Goal: Information Seeking & Learning: Learn about a topic

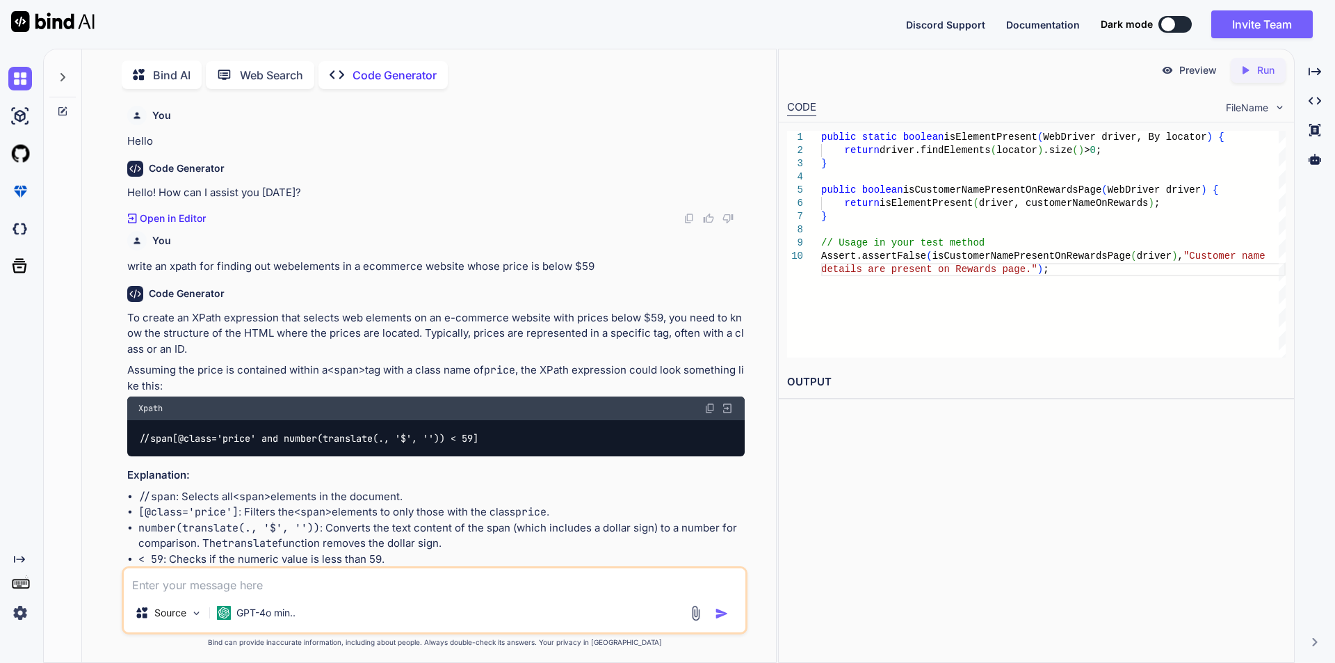
scroll to position [2232, 0]
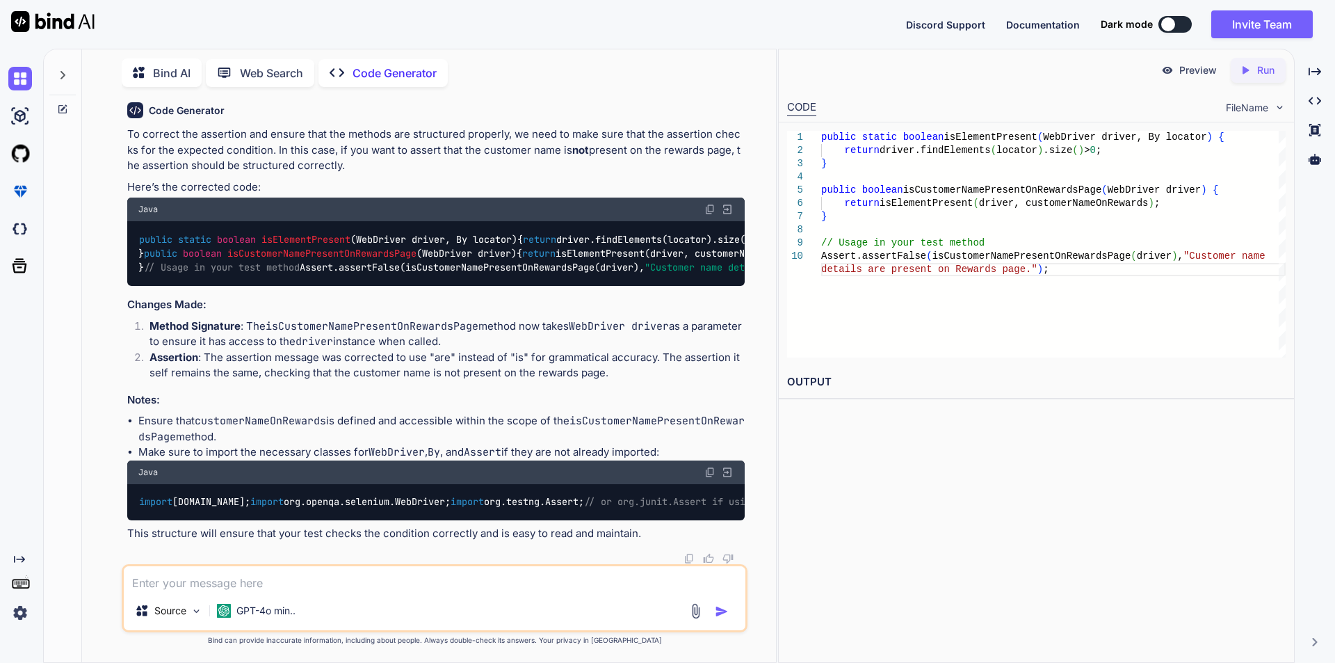
type textarea "w"
type textarea "x"
type textarea "wr"
type textarea "x"
type textarea "wri"
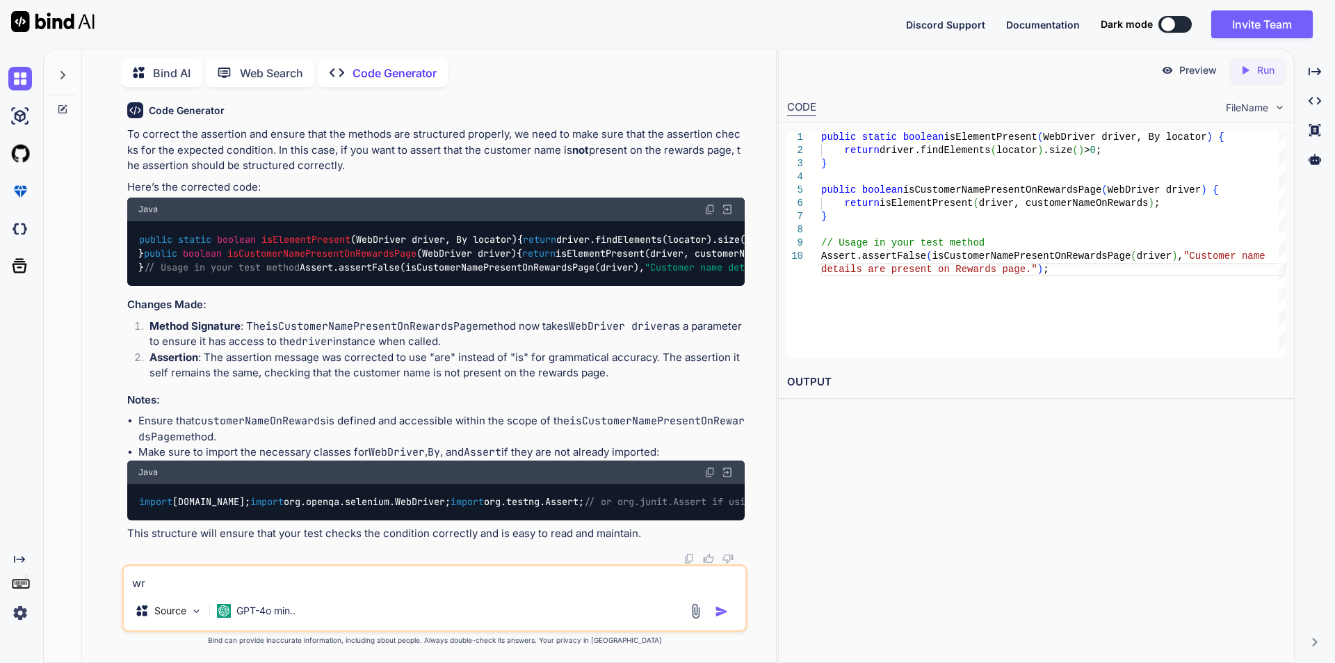
type textarea "x"
type textarea "writ"
type textarea "x"
type textarea "write"
type textarea "x"
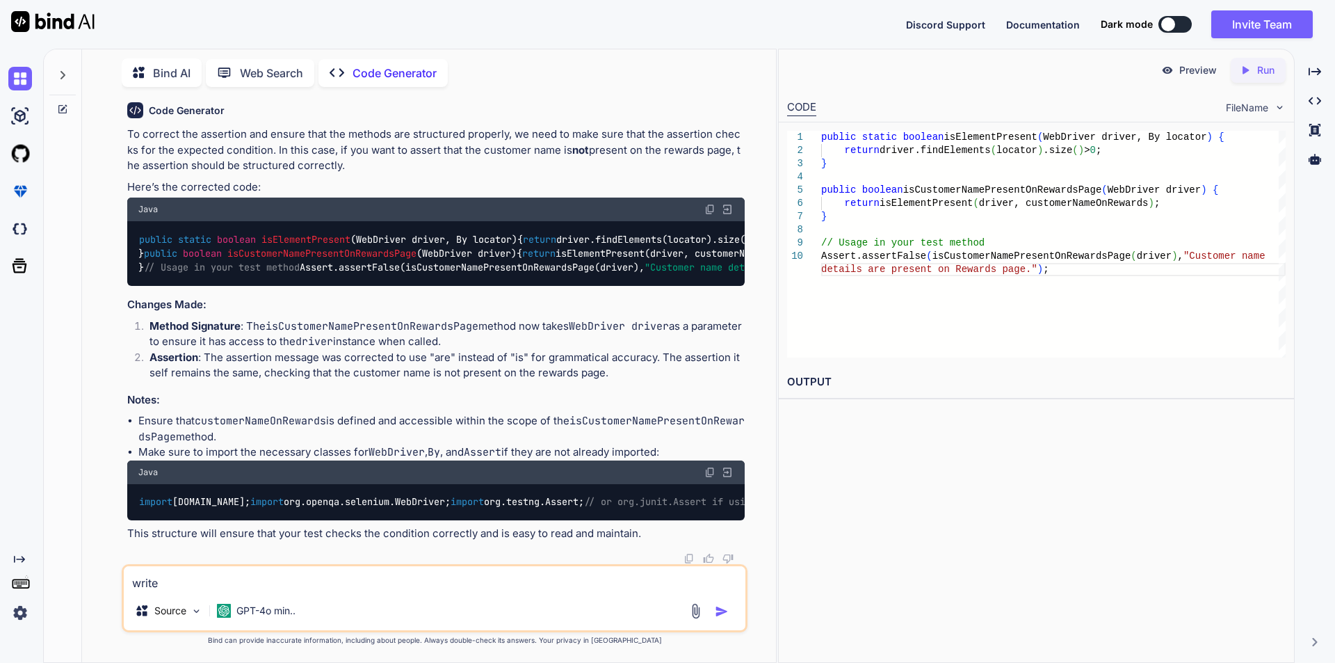
type textarea "write"
type textarea "x"
type textarea "write s"
type textarea "x"
type textarea "write se"
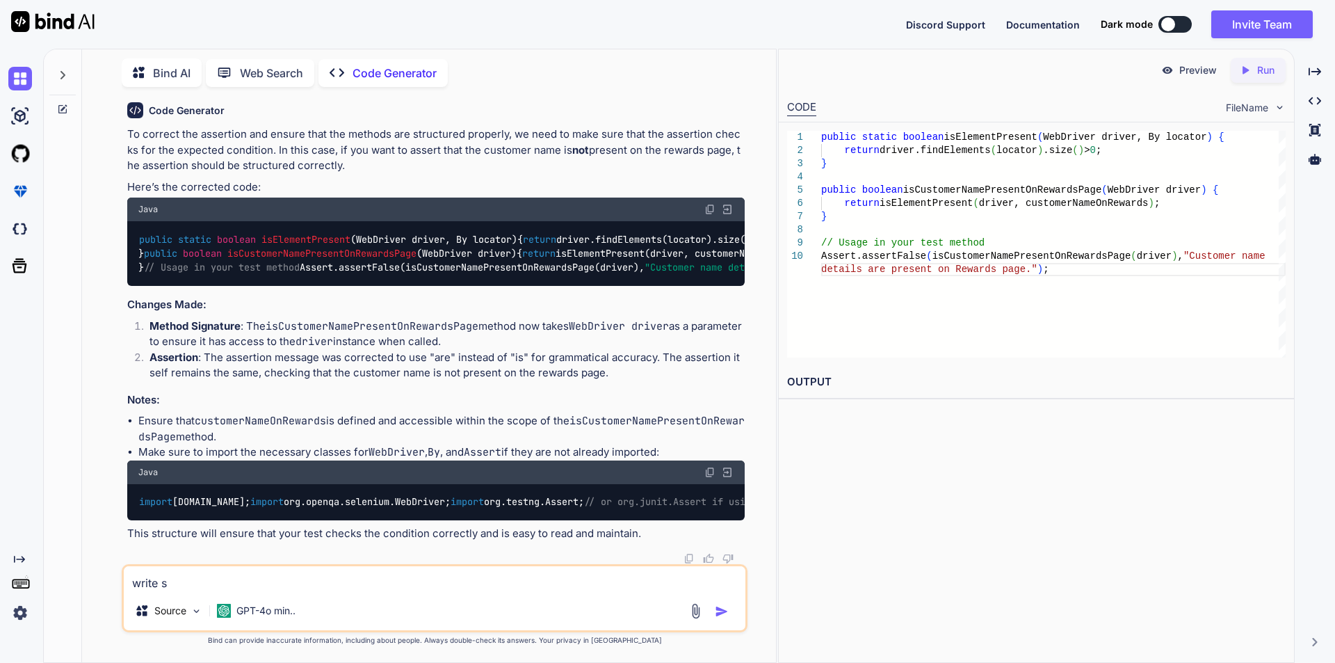
type textarea "x"
type textarea "write sel"
type textarea "x"
type textarea "write sele"
type textarea "x"
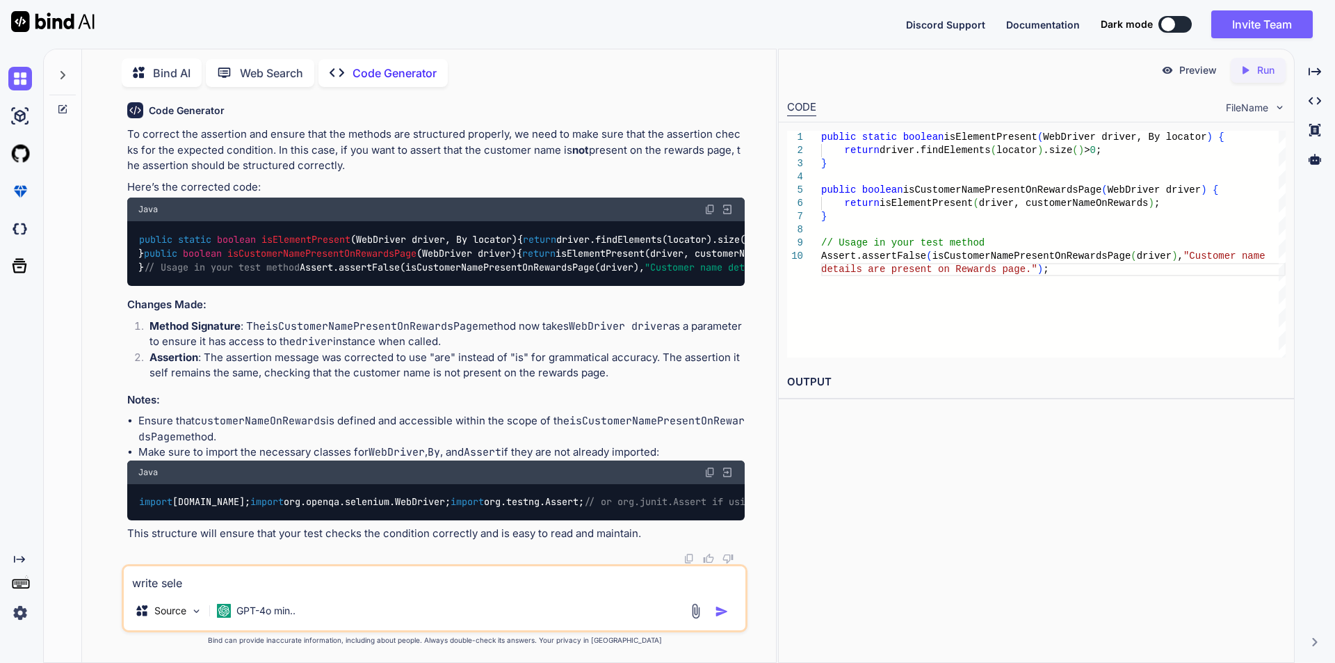
type textarea "write selen"
type textarea "x"
type textarea "write seleni"
type textarea "x"
type textarea "write seleniu"
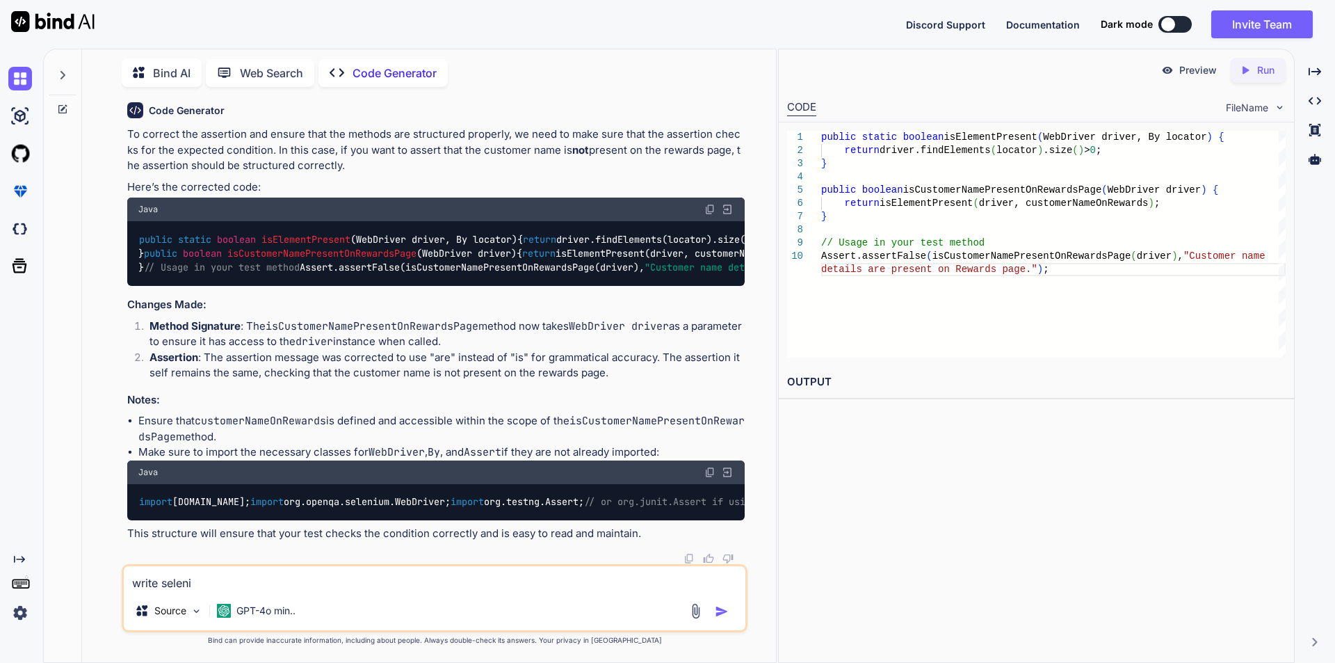
type textarea "x"
type textarea "write selenium"
type textarea "x"
type textarea "write selenium"
type textarea "x"
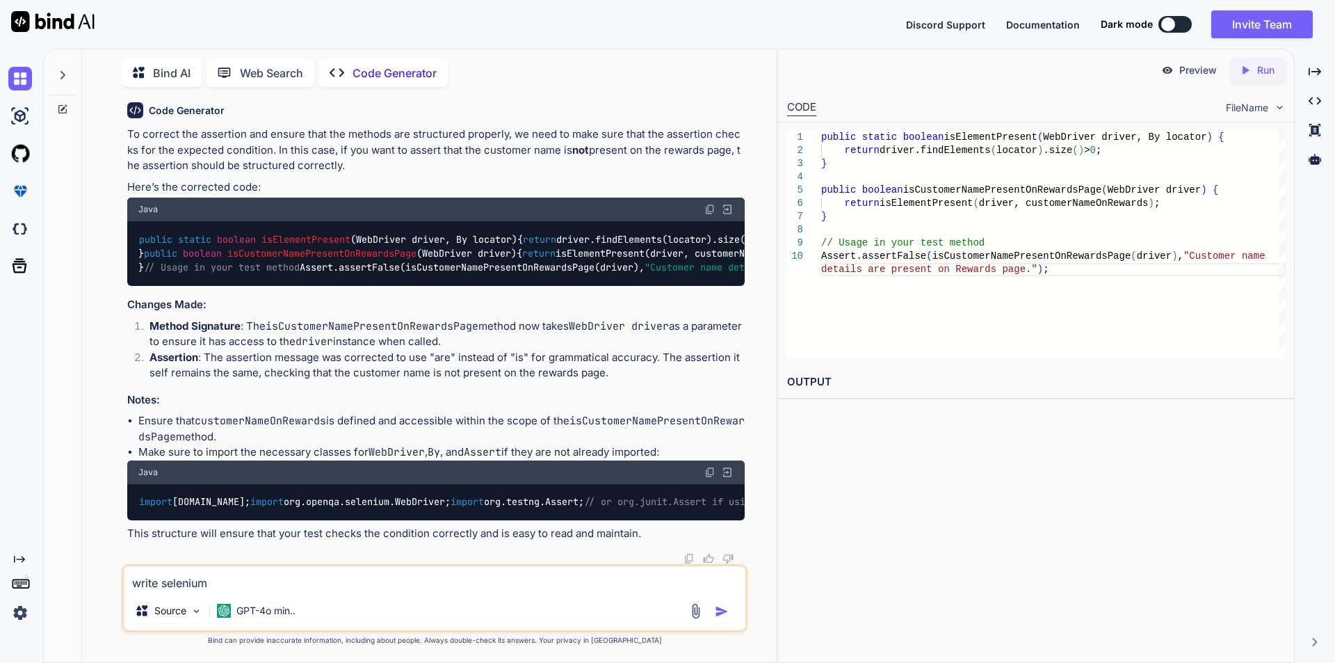
type textarea "write selenium j"
type textarea "x"
type textarea "write selenium ja"
type textarea "x"
type textarea "write selenium jav"
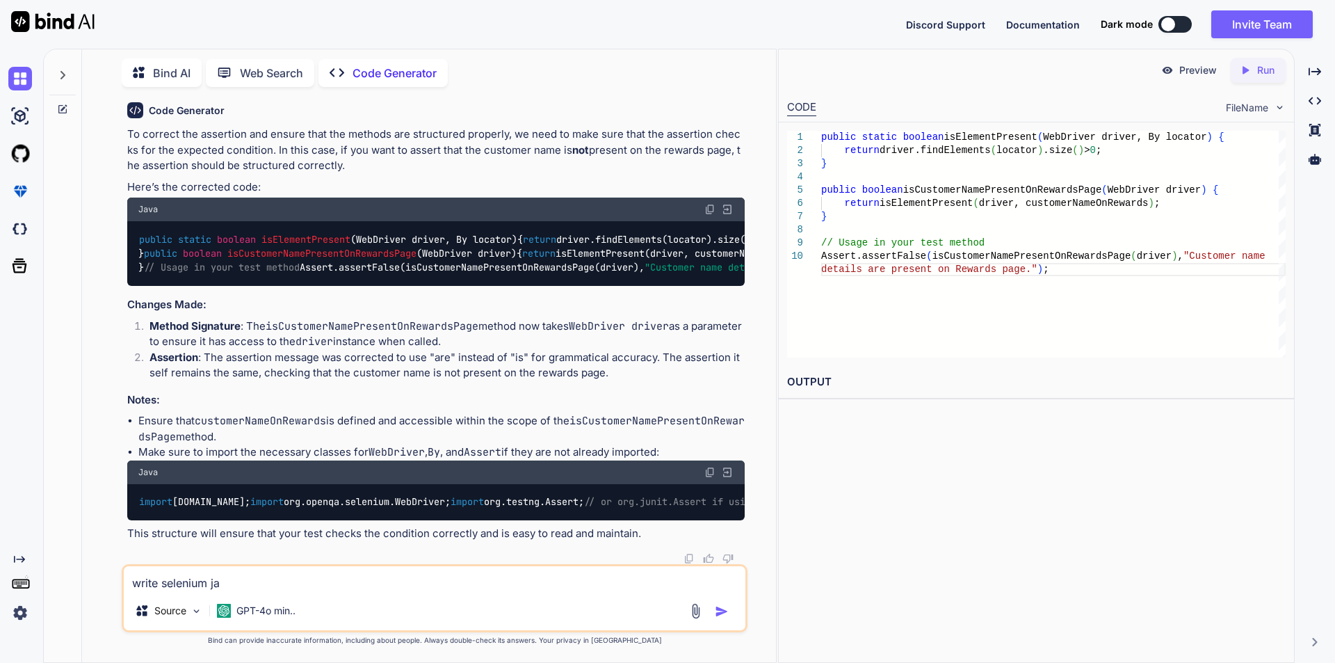
type textarea "x"
type textarea "write selenium java"
type textarea "x"
type textarea "write selenium java"
type textarea "x"
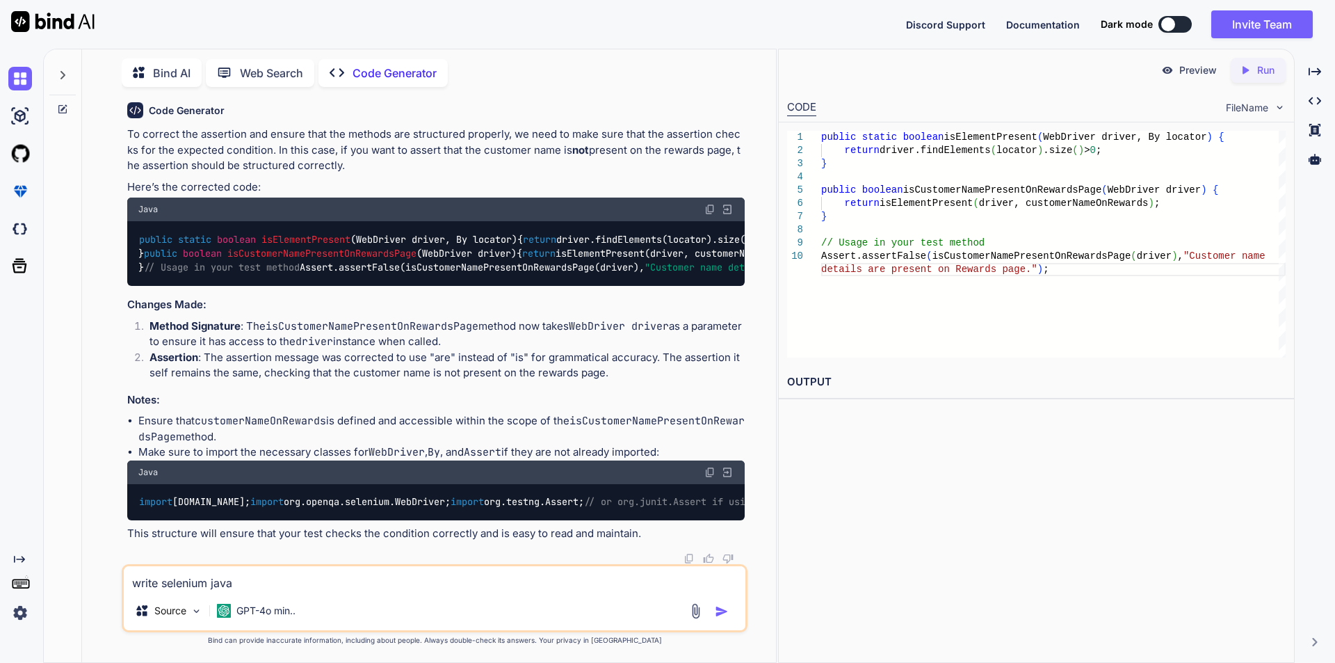
type textarea "write selenium java c"
type textarea "x"
type textarea "write selenium java co"
type textarea "x"
type textarea "write selenium java cod"
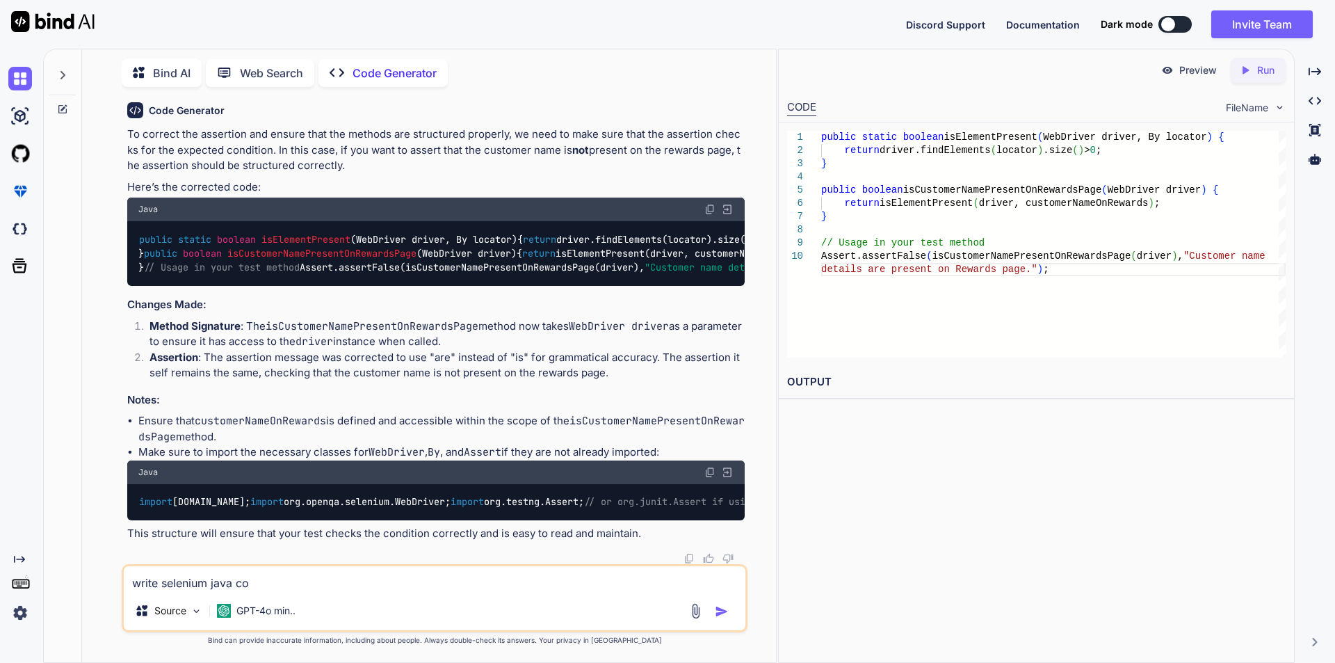
type textarea "x"
type textarea "write selenium java code"
type textarea "x"
type textarea "write selenium java code"
type textarea "x"
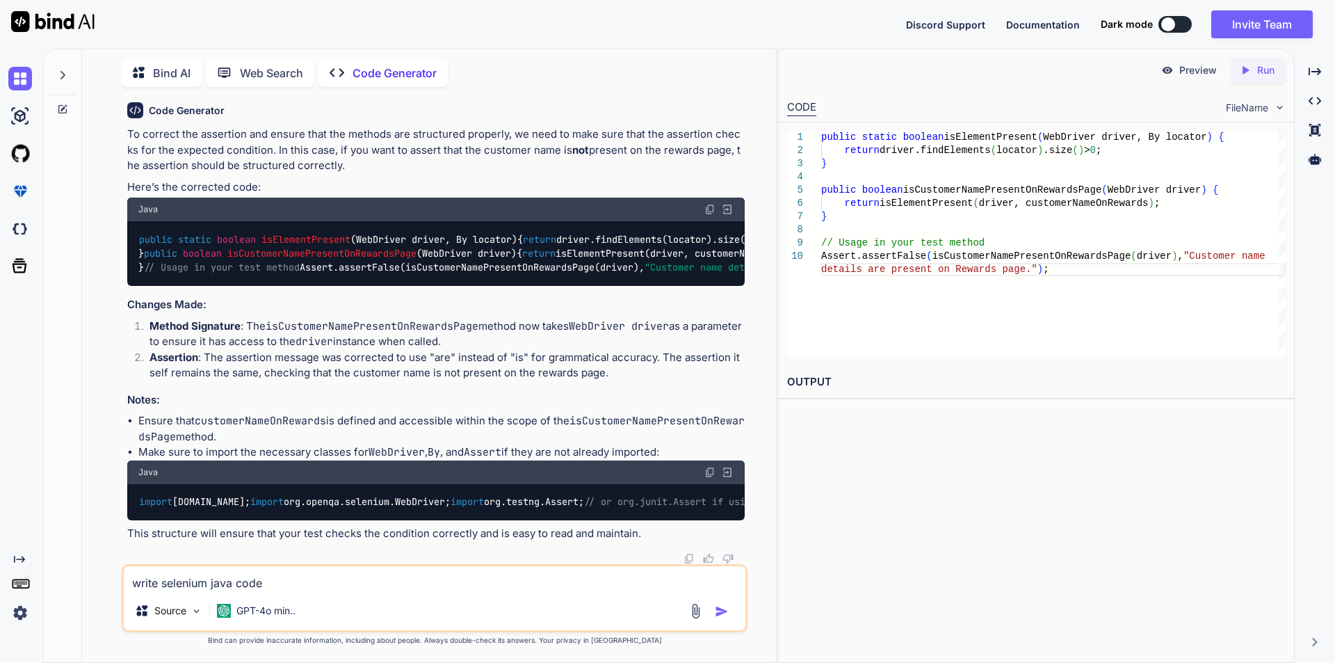
type textarea "write selenium java code f"
type textarea "x"
type textarea "write selenium java code fo"
type textarea "x"
type textarea "write selenium java code for"
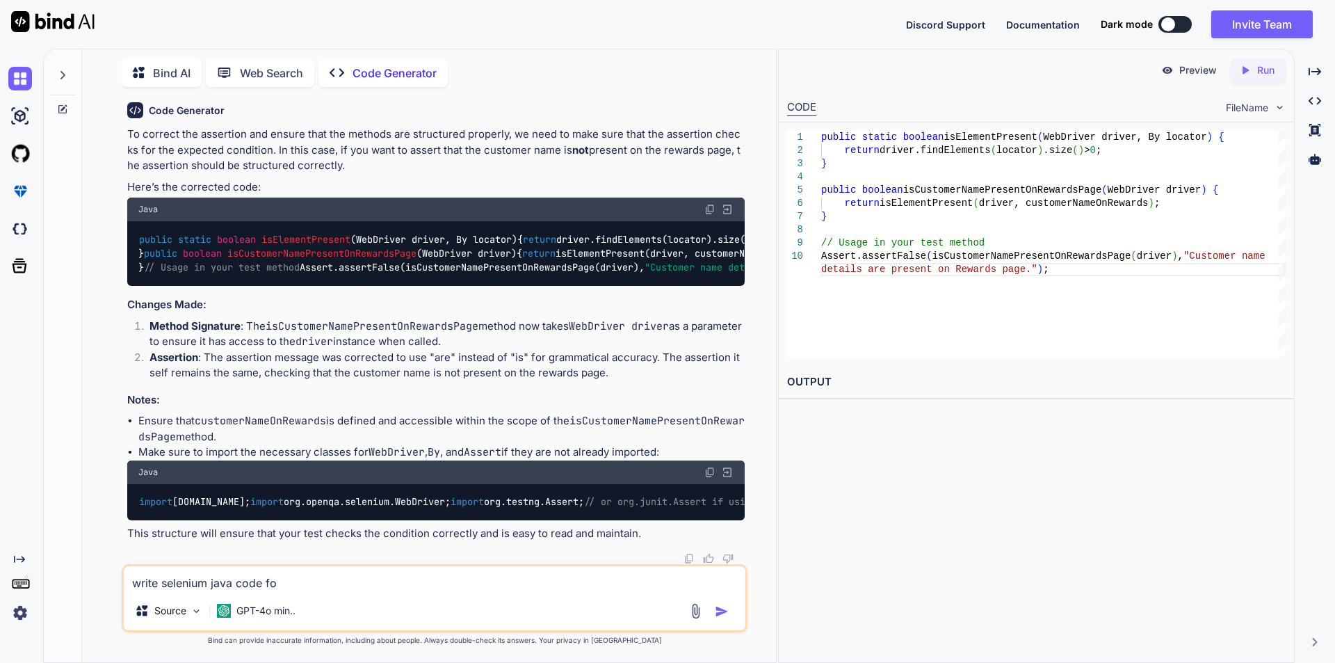
type textarea "x"
type textarea "write selenium java code for"
type textarea "x"
type textarea "write selenium java code for p"
type textarea "x"
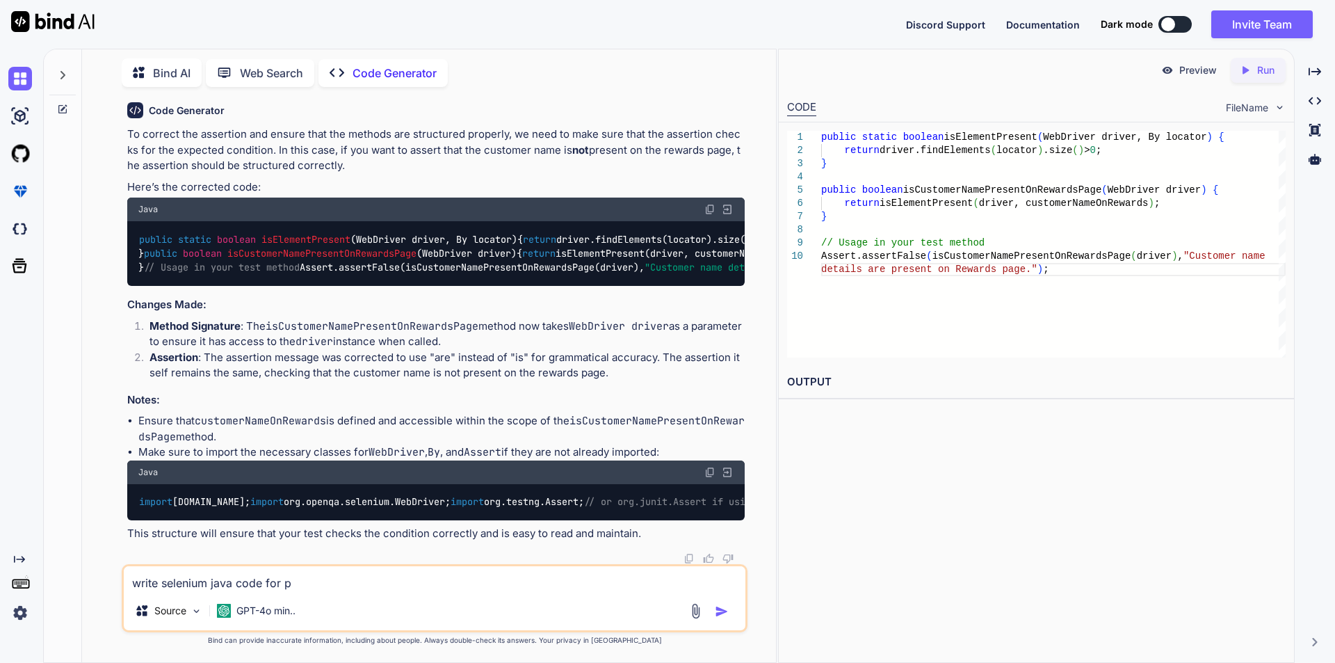
type textarea "write selenium java code for pr"
type textarea "x"
type textarea "write selenium java code for pri"
type textarea "x"
type textarea "write selenium java code for prin"
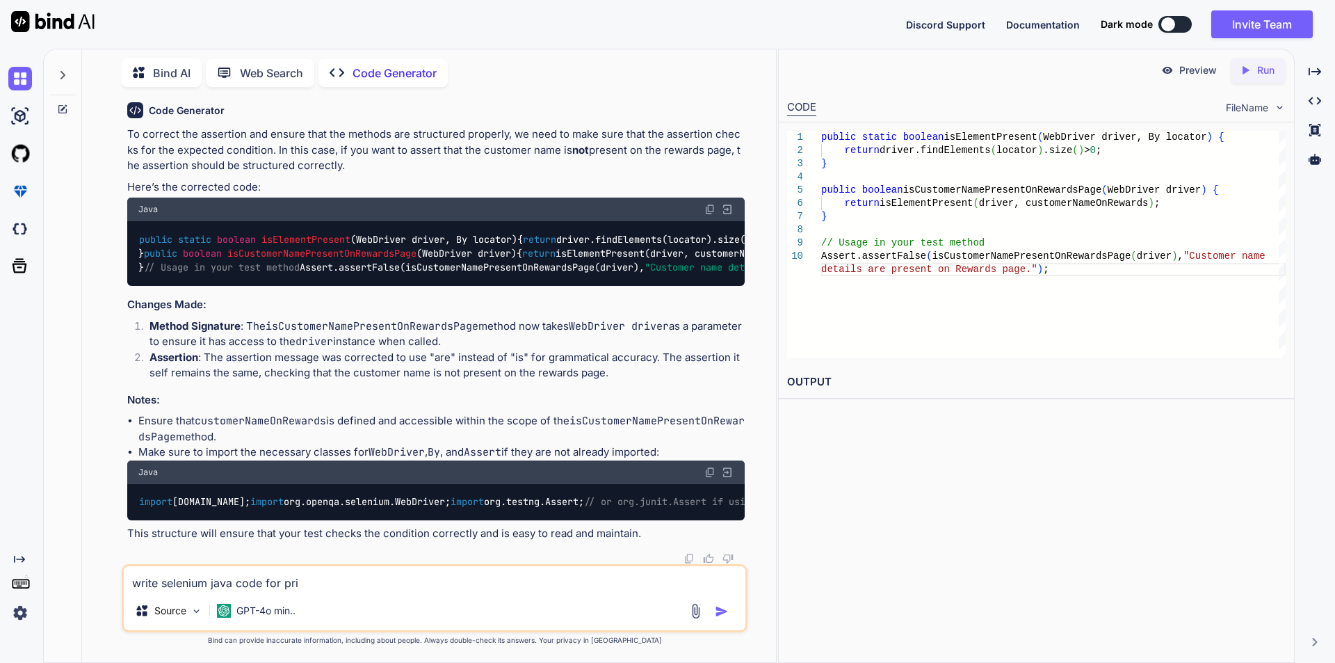
type textarea "x"
type textarea "write selenium java code for print"
type textarea "x"
type textarea "write selenium java code for print"
type textarea "x"
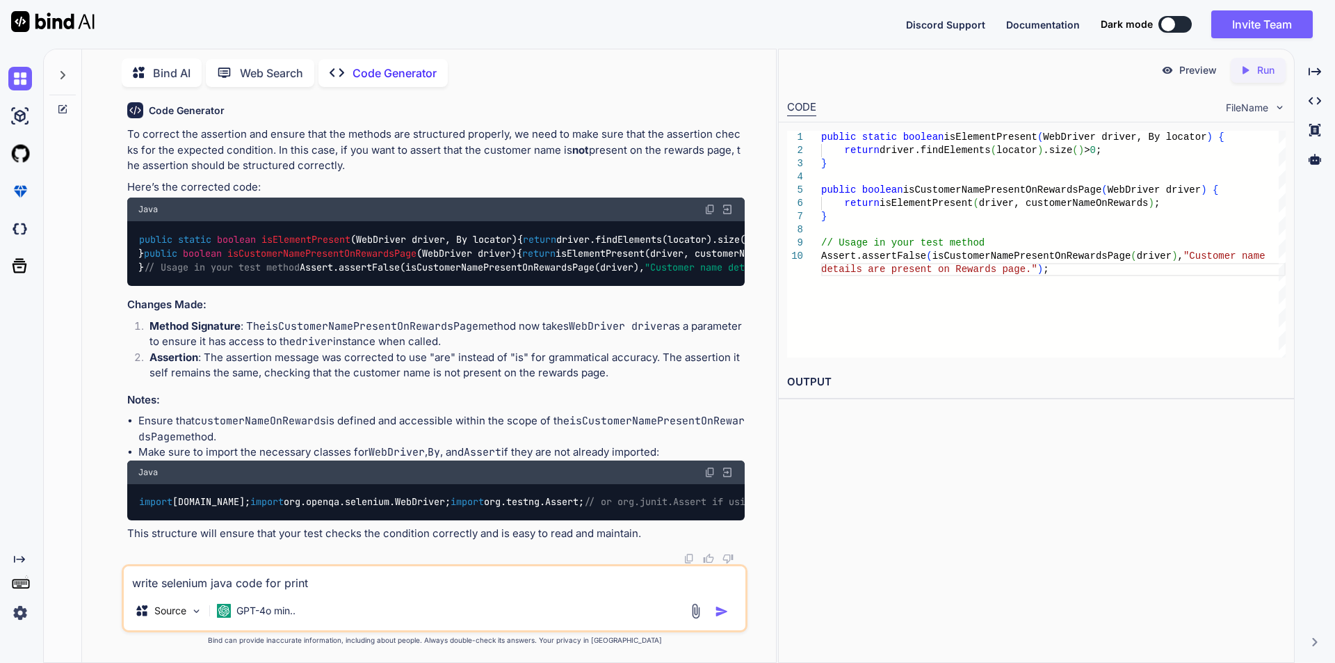
type textarea "write selenium java code for print t"
type textarea "x"
type textarea "write selenium java code for print th"
type textarea "x"
type textarea "write selenium java code for print thi"
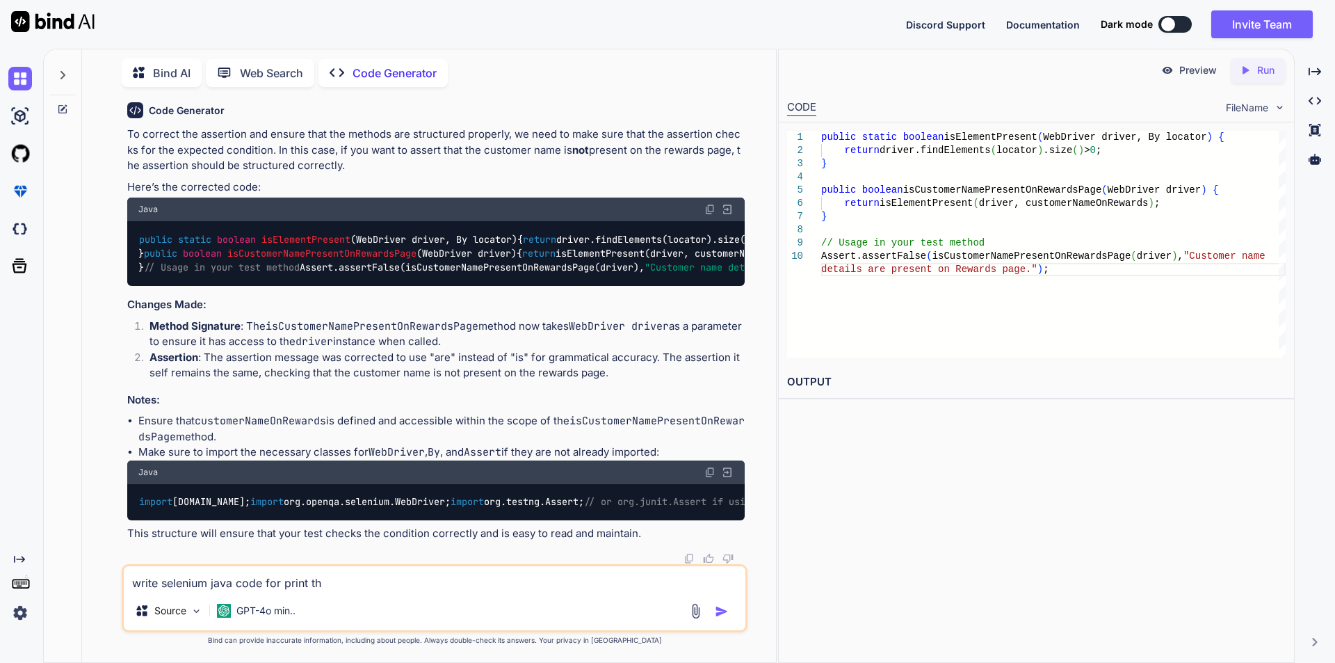
type textarea "x"
type textarea "write selenium java code for print this"
type textarea "x"
type textarea "write selenium java code for print this"
type textarea "x"
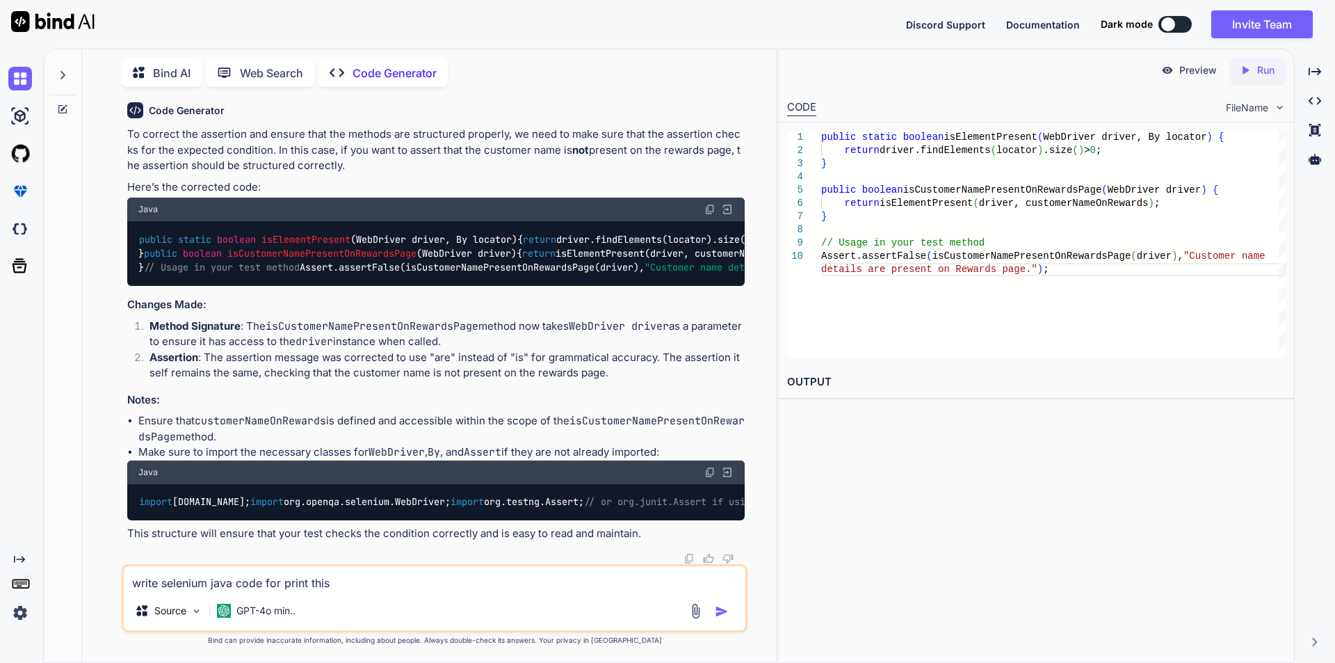
type textarea "write selenium java code for print this s"
type textarea "x"
type textarea "write selenium java code for print this st"
type textarea "x"
type textarea "write selenium java code for print this sta"
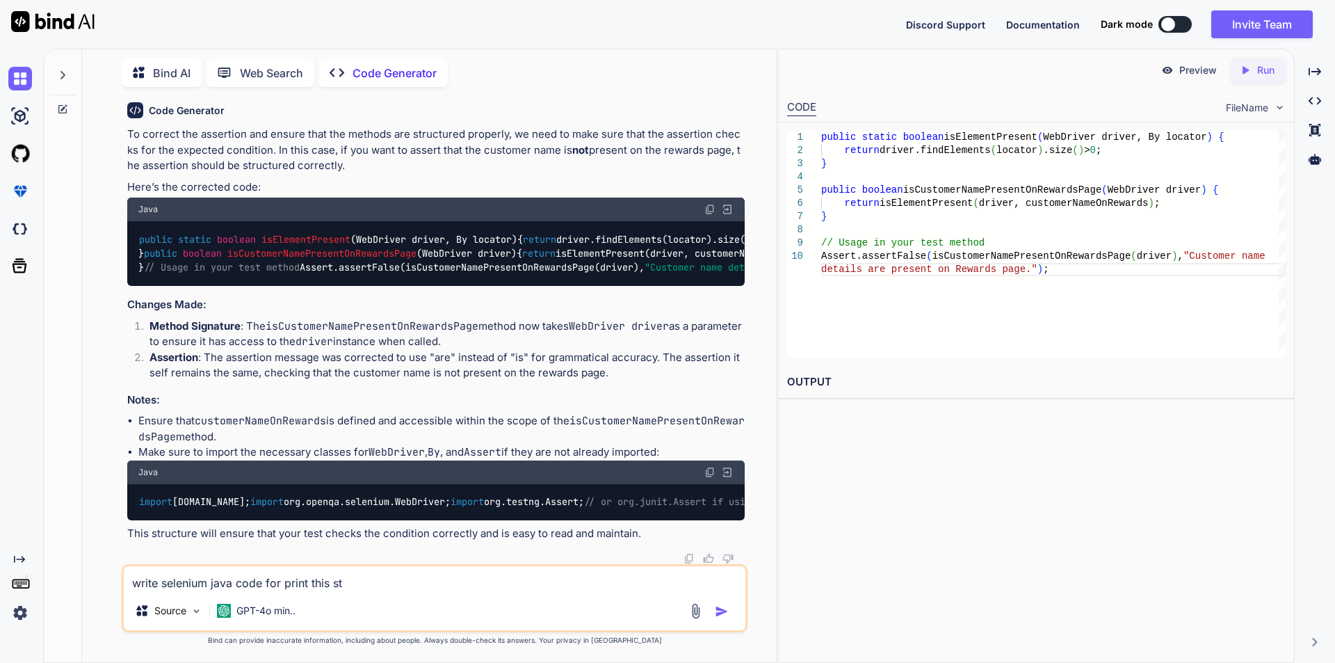
type textarea "x"
type textarea "write selenium java code for print this stat"
type textarea "x"
type textarea "write selenium java code for print this state"
type textarea "x"
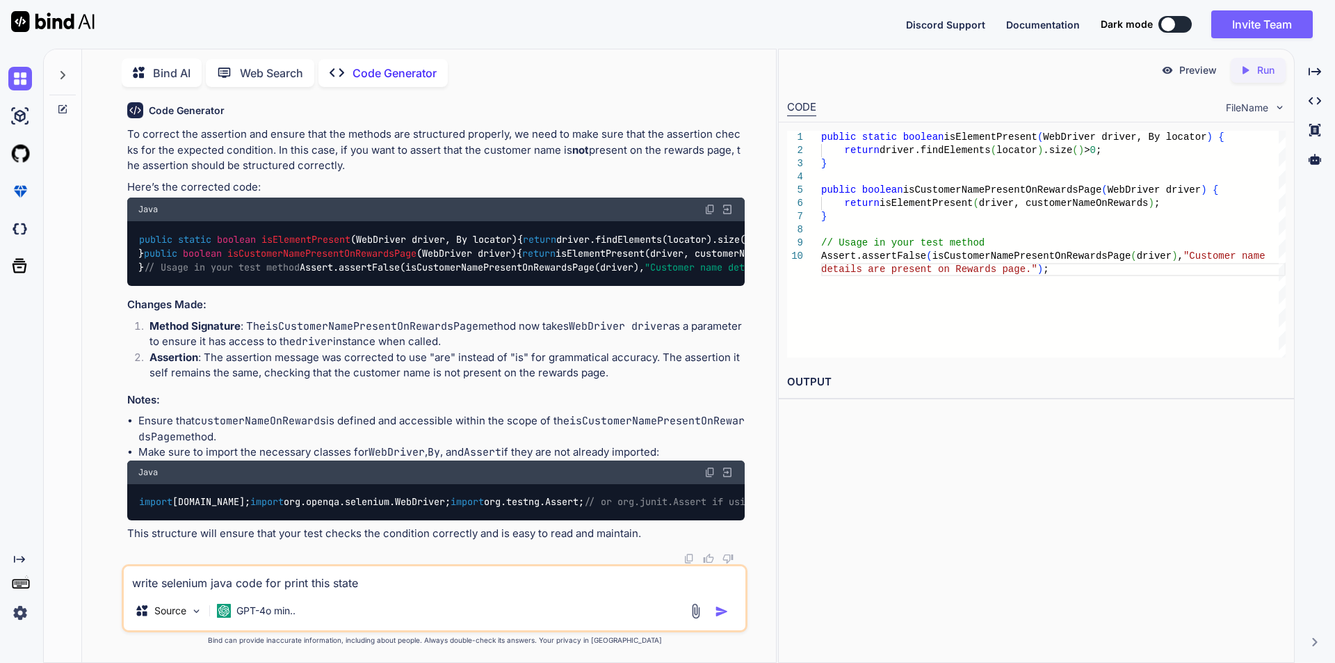
type textarea "write selenium java code for print this statem"
type textarea "x"
type textarea "write selenium java code for print this stateme"
type textarea "x"
type textarea "write selenium java code for print this statemen"
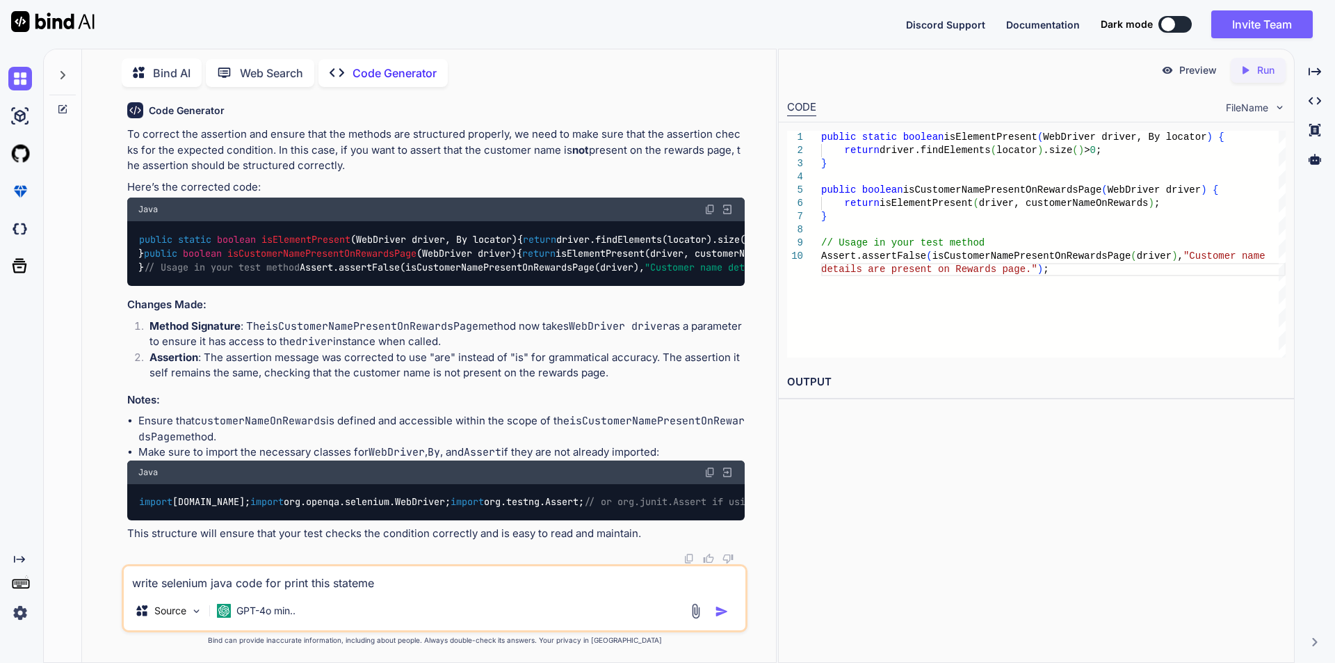
type textarea "x"
type textarea "write selenium java code for print this statement"
type textarea "x"
type textarea "write selenium java code for print this statements"
type textarea "x"
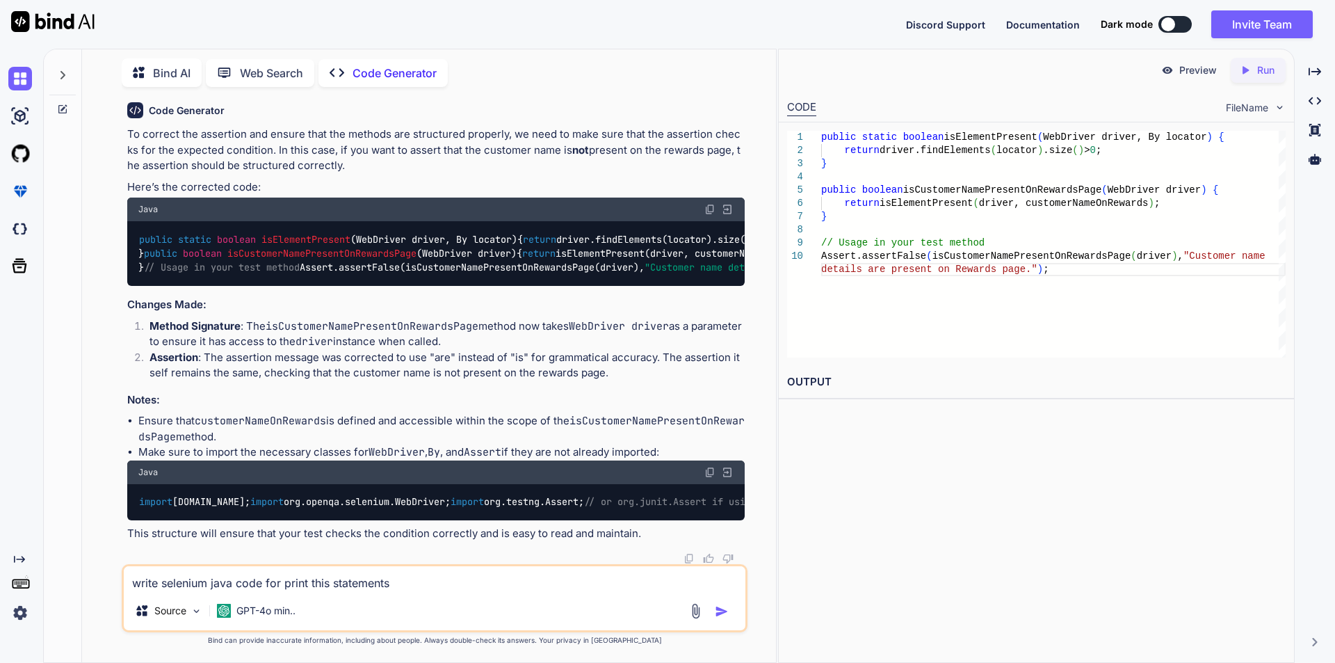
type textarea "write selenium java code for print this statements"
type textarea "x"
type textarea "write selenium java code for print this statements i"
type textarea "x"
type textarea "write selenium java code for print this statements in"
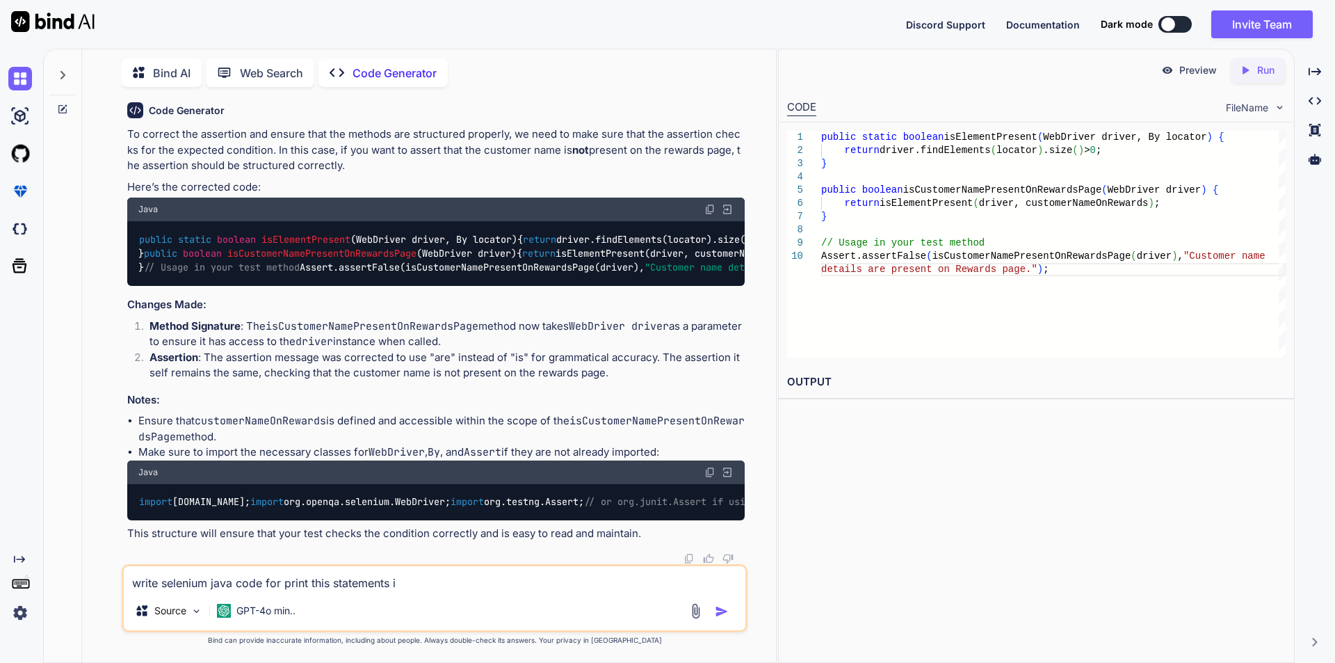
type textarea "x"
type textarea "write selenium java code for print this statements in"
type textarea "x"
type textarea "write selenium java code for print this statements in t"
type textarea "x"
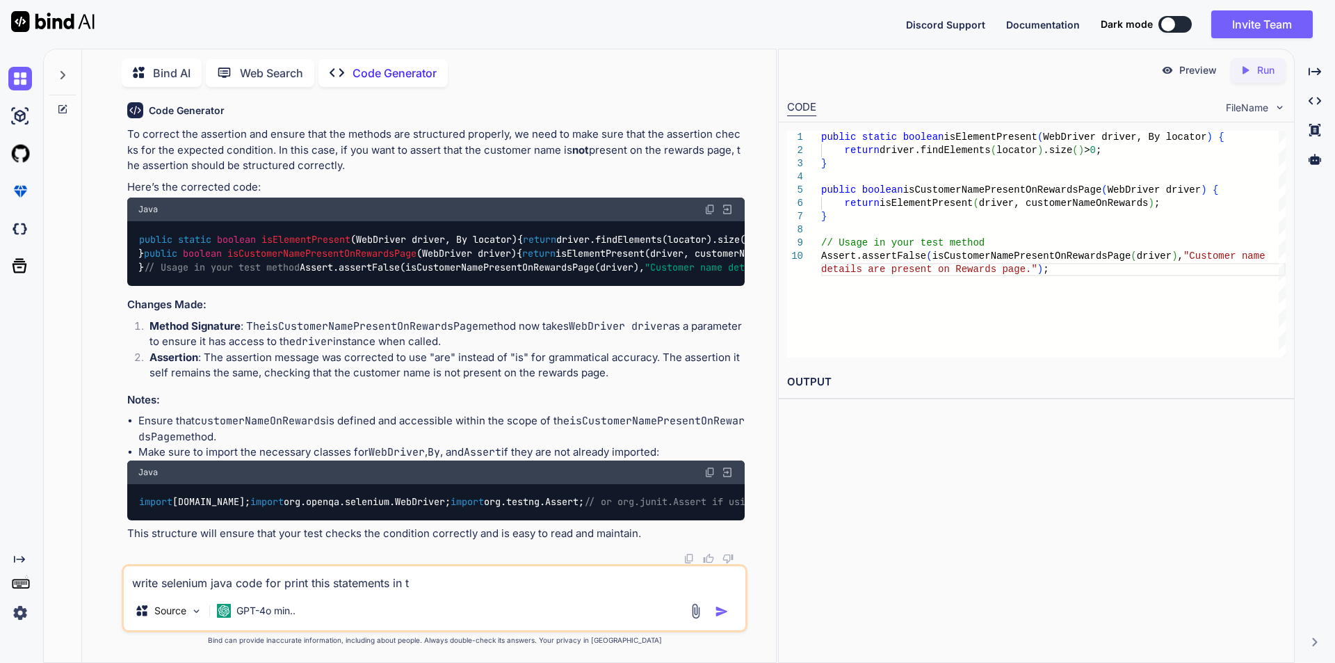
type textarea "write selenium java code for print this statements in ta"
type textarea "x"
type textarea "write selenium java code for print this statements in tab"
type textarea "x"
type textarea "write selenium java code for print this statements in tabl"
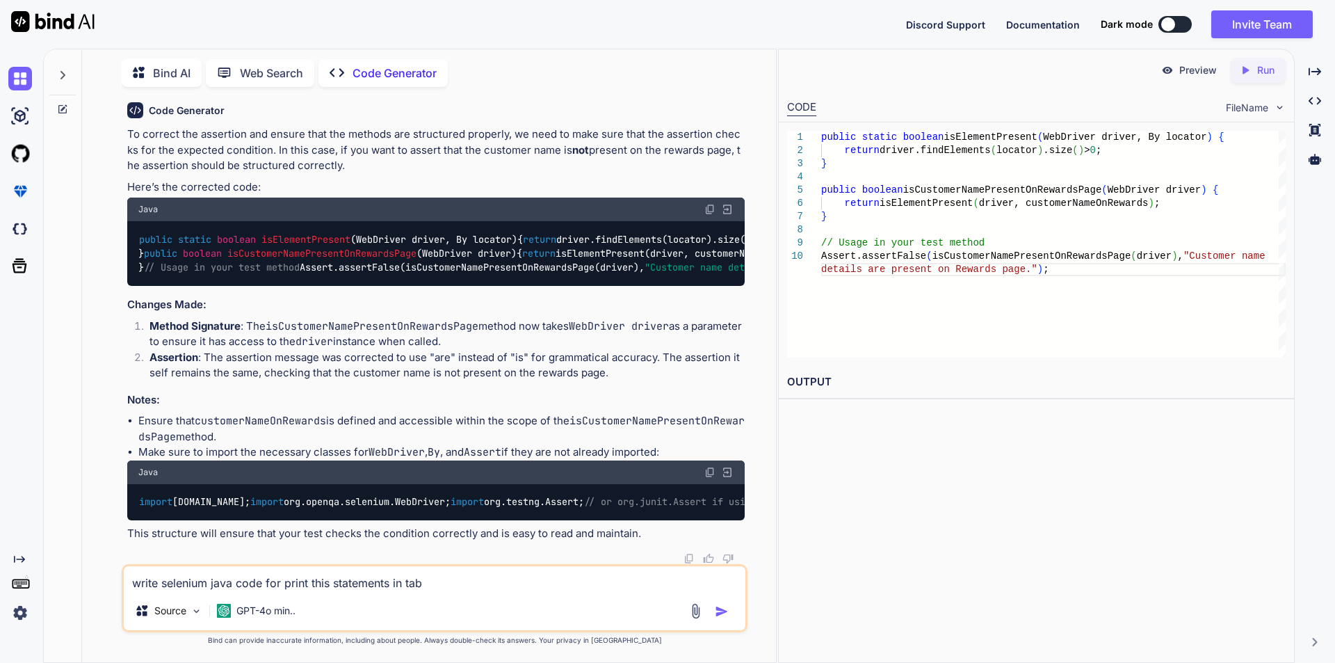
type textarea "x"
type textarea "write selenium java code for print this statements in table"
type textarea "x"
type textarea "write selenium java code for print this statements in table"
type textarea "x"
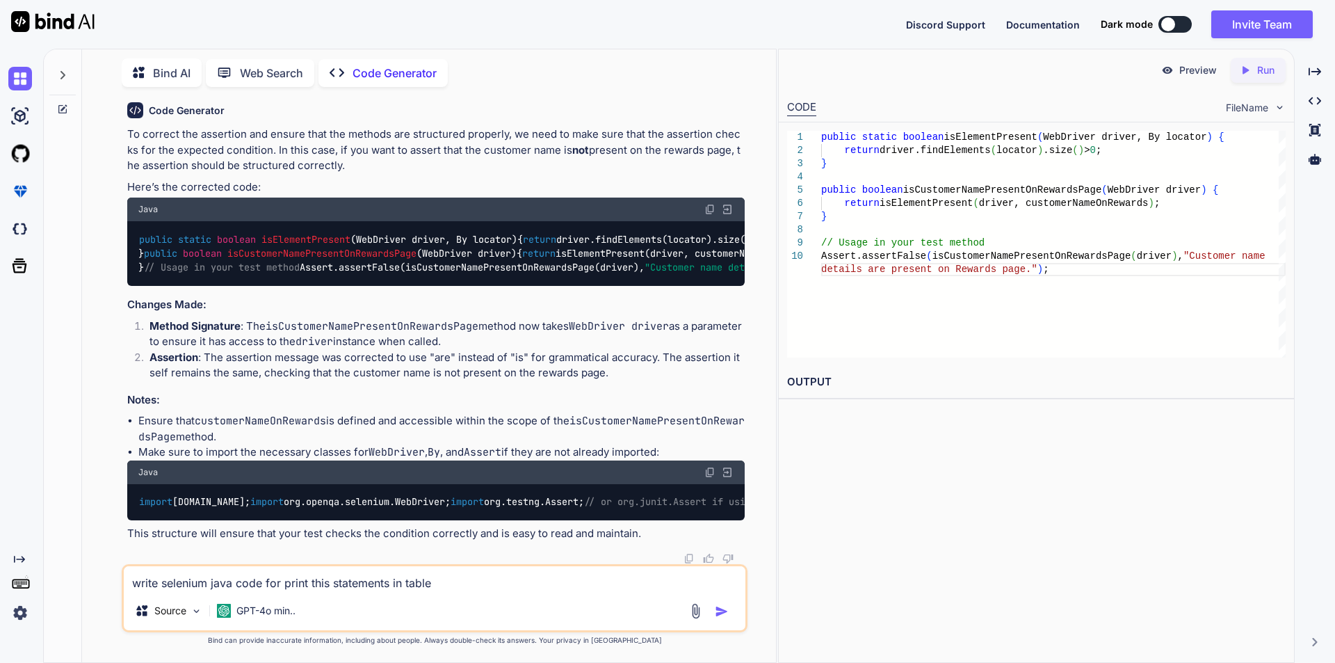
type textarea "write selenium java code for print this statements in table f"
type textarea "x"
type textarea "write selenium java code for print this statements in table fo"
type textarea "x"
type textarea "write selenium java code for print this statements in table for"
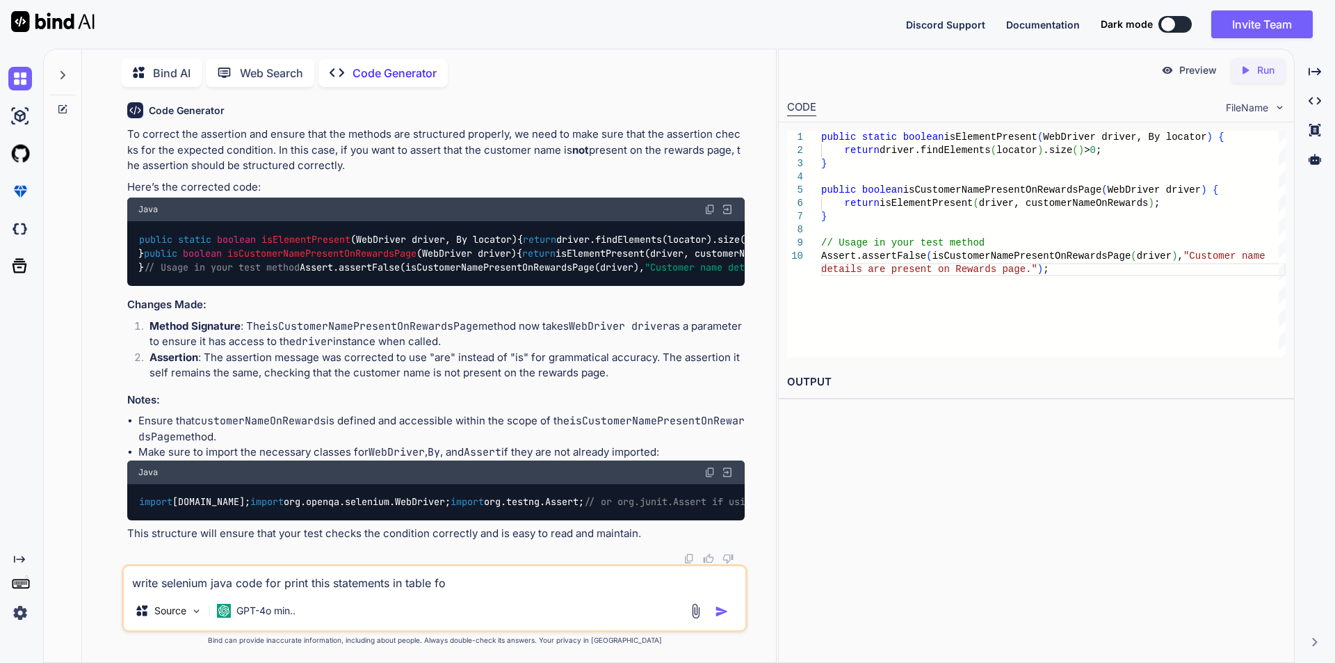
type textarea "x"
type textarea "write selenium java code for print this statements in table form"
type textarea "x"
type textarea "write selenium java code for print this statements in table forma"
type textarea "x"
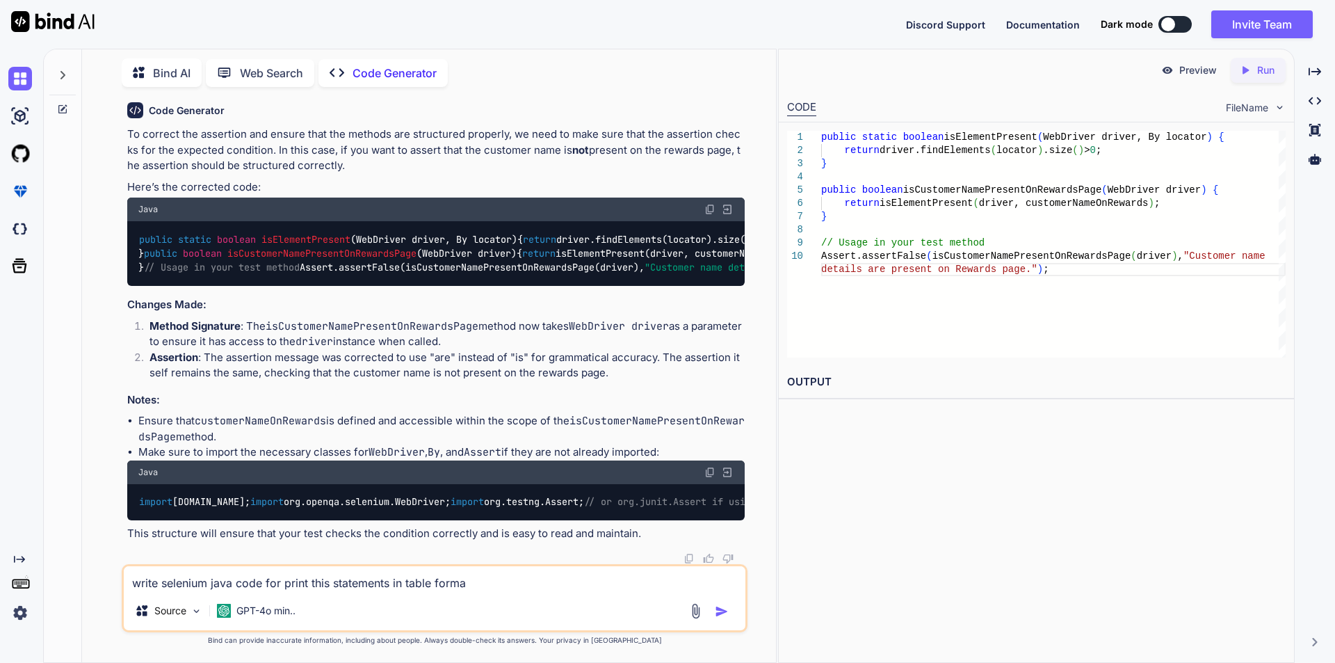
type textarea "write selenium java code for print this statements in table format"
type textarea "x"
type textarea "write selenium java code for print this statements in table format"
type textarea "x"
type textarea "write selenium java code for print this statements in table format i"
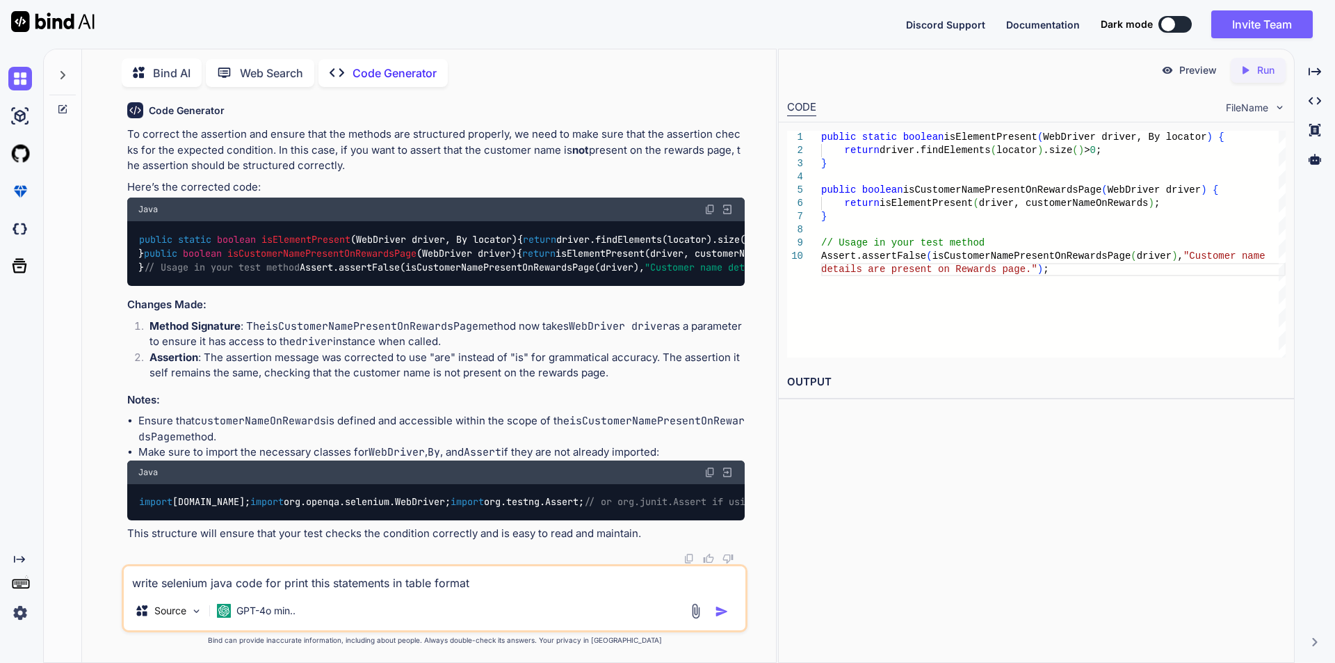
type textarea "x"
type textarea "write selenium java code for print this statements in table format in"
type textarea "x"
type textarea "write selenium java code for print this statements in table format in"
type textarea "x"
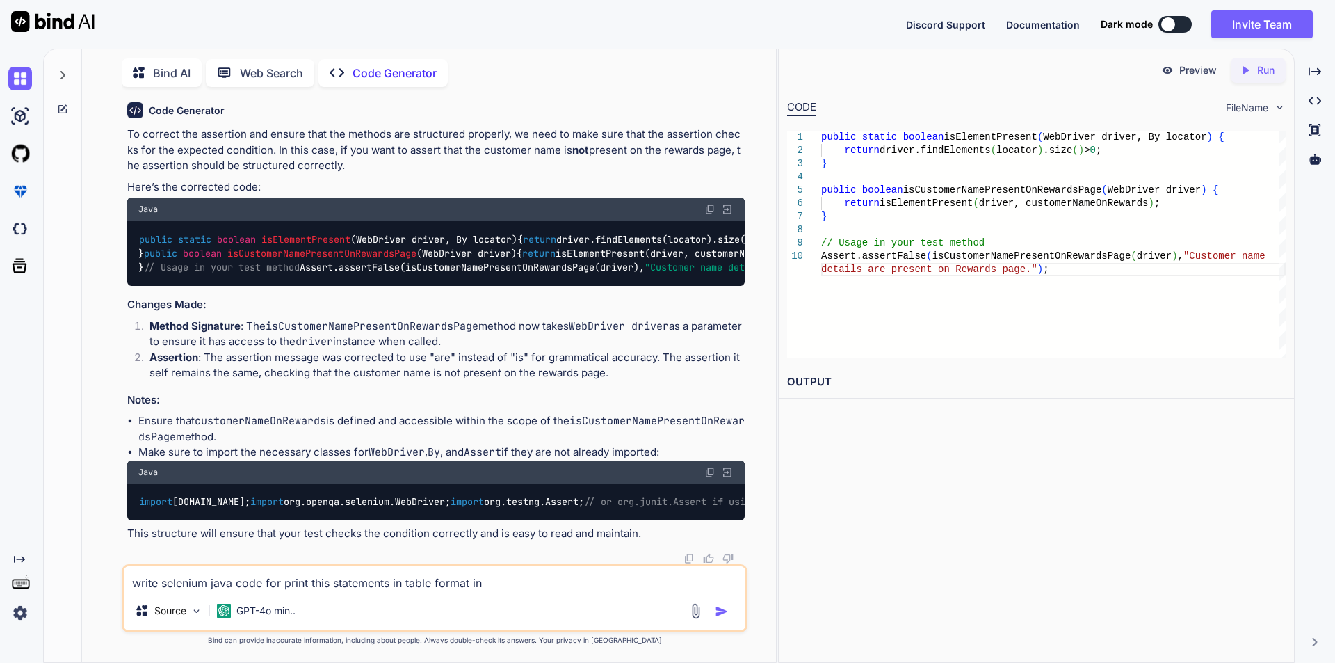
type textarea "write selenium java code for print this statements in table format in c"
type textarea "x"
type textarea "write selenium java code for print this statements in table format in co"
type textarea "x"
type textarea "write selenium java code for print this statements in table format in con"
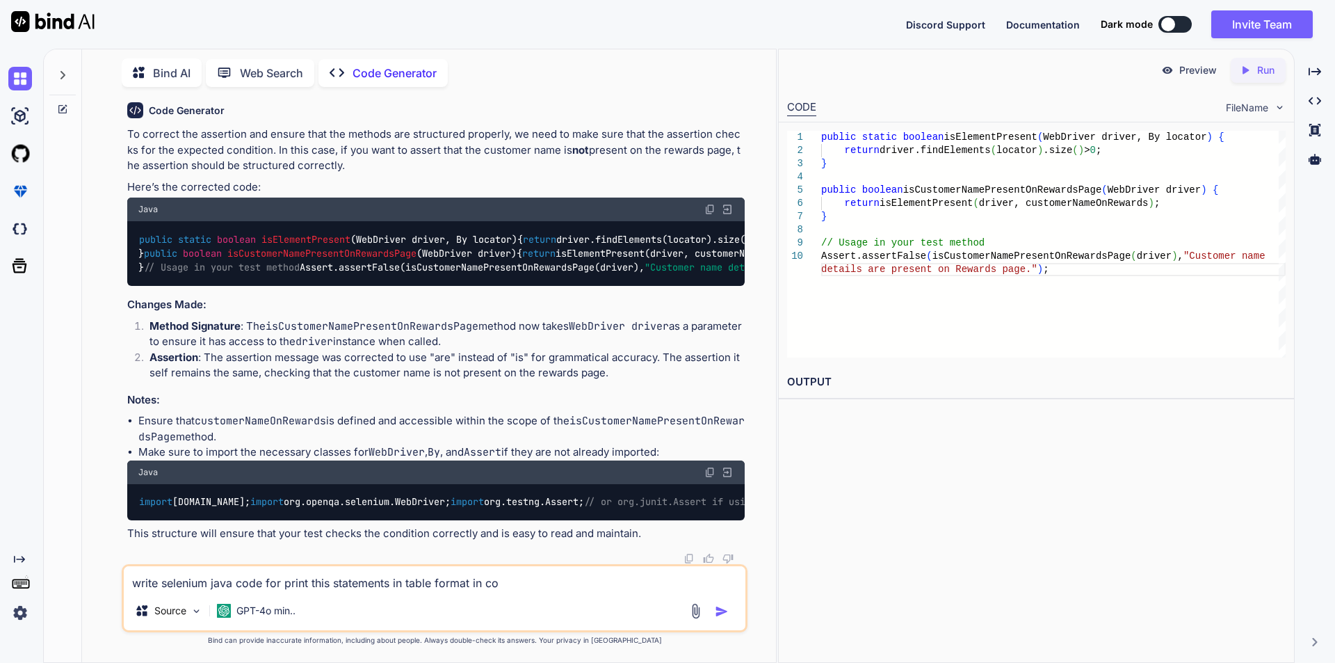
type textarea "x"
type textarea "write selenium java code for print this statements in table format in cons"
type textarea "x"
type textarea "write selenium java code for print this statements in table format in conso"
type textarea "x"
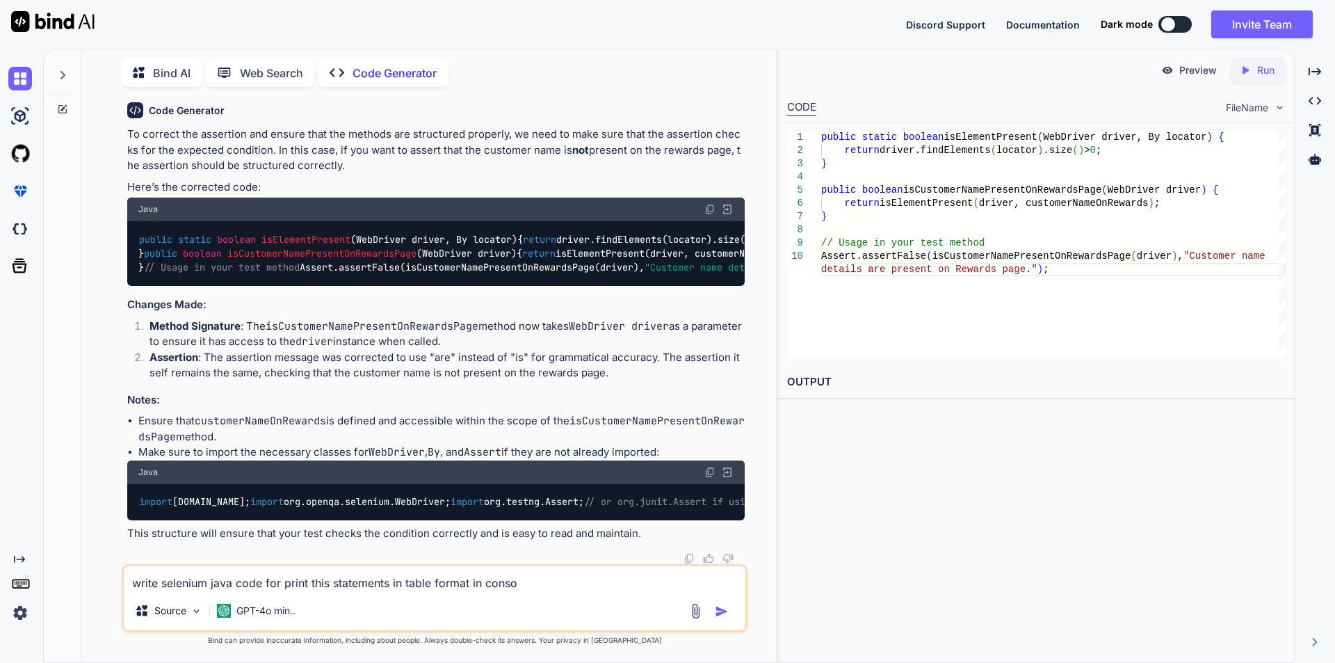
type textarea "write selenium java code for print this statements in table format in consol"
type textarea "x"
type textarea "write selenium java code for print this statements in table format in console"
type textarea "x"
type textarea "write selenium java code for print this statements in table format in console"
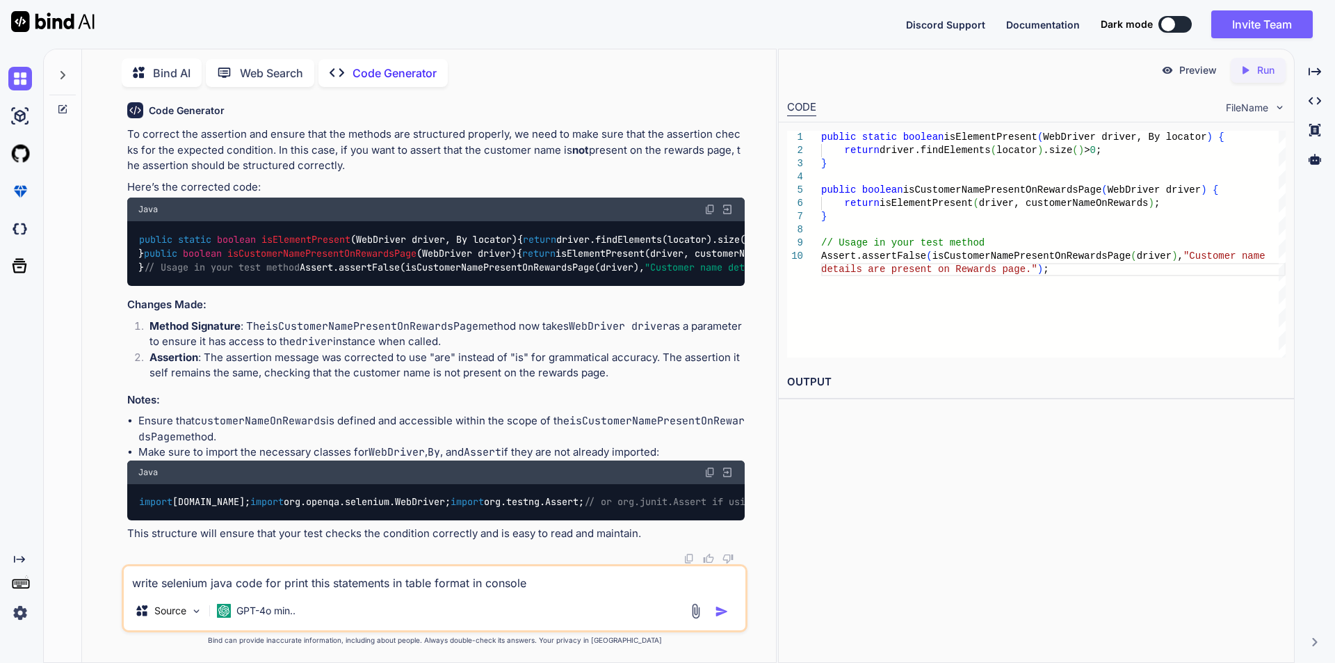
type textarea "x"
type textarea "write selenium java code for print this statements in table format in console ×…"
type textarea "x"
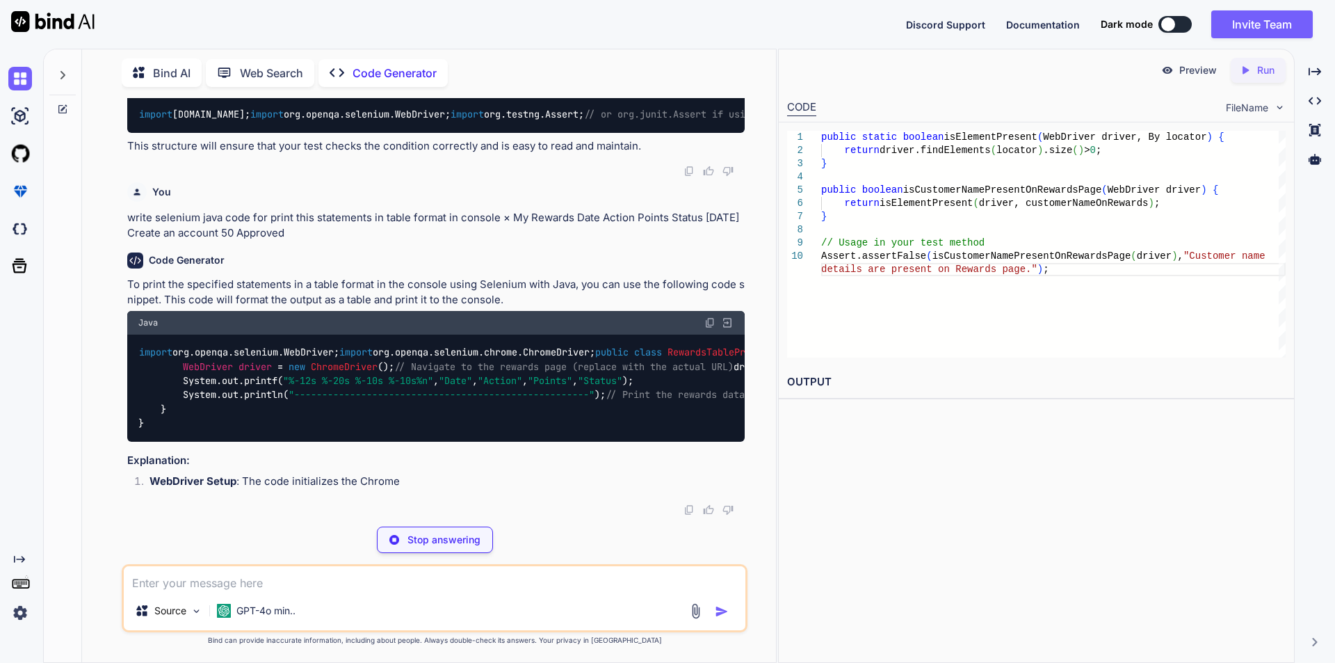
scroll to position [2853, 0]
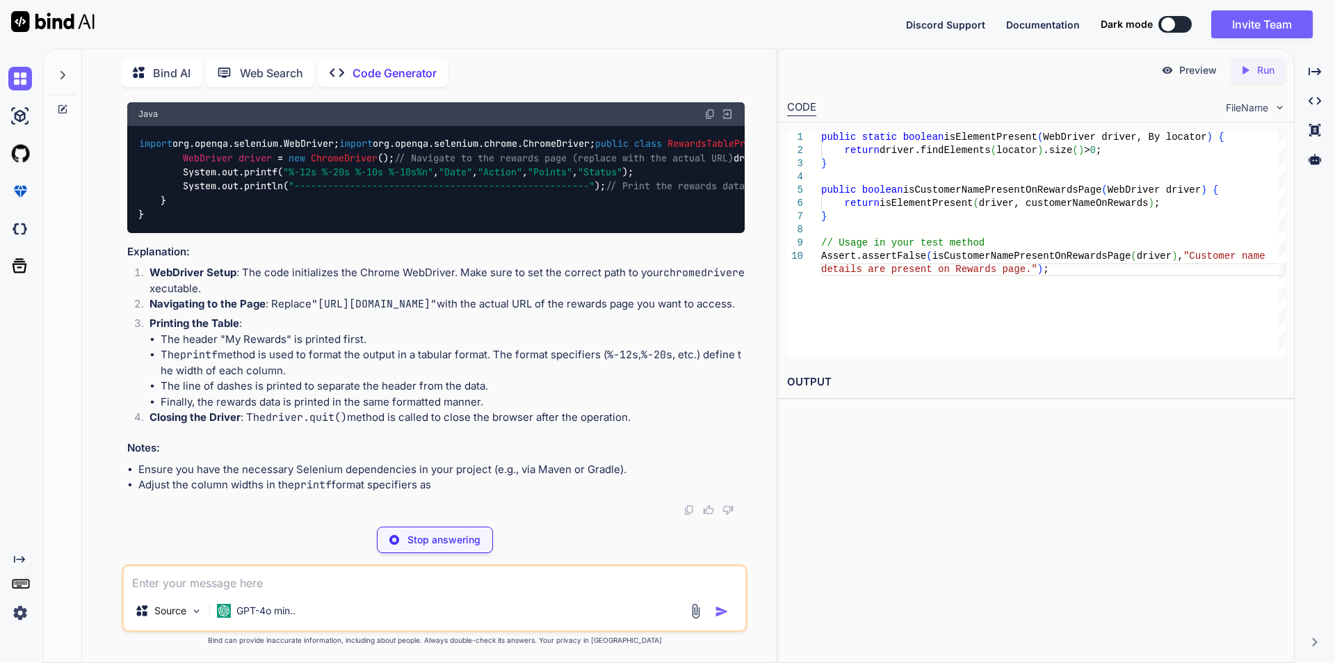
type textarea "x"
type textarea "// Print the rewards data System.out.printf("%-12s %-20s %-10s %-10s%n", "[DATE…"
type textarea "x"
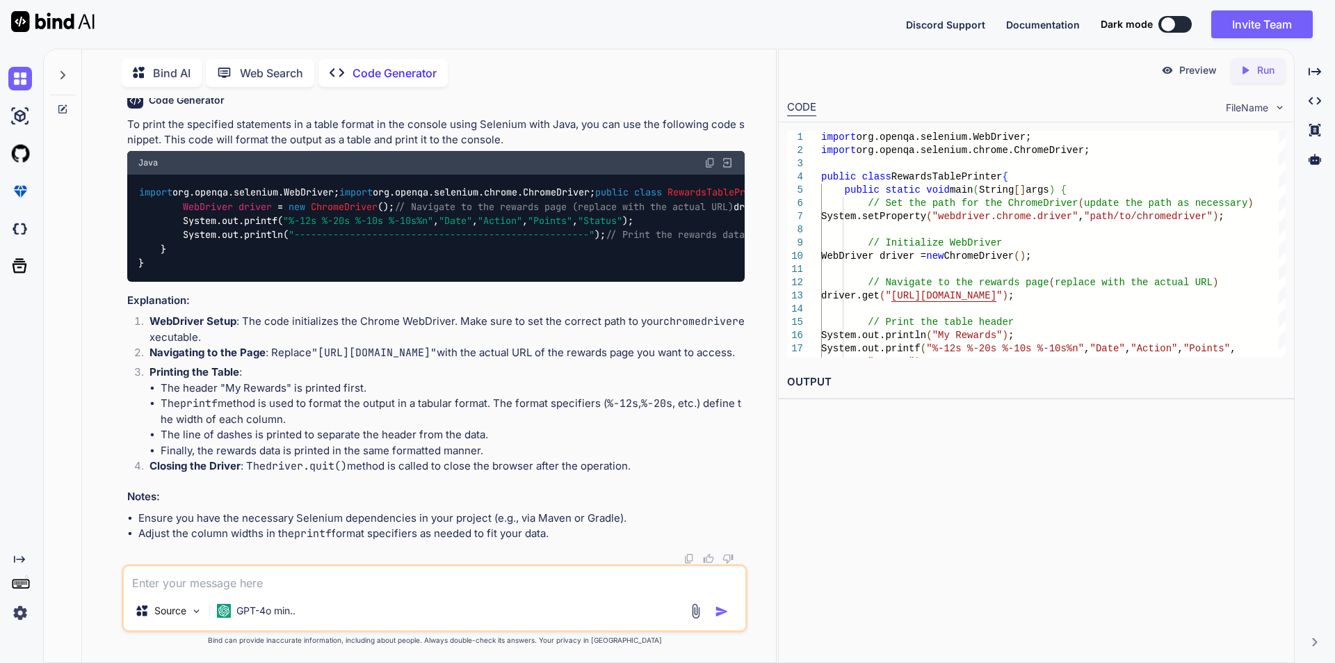
scroll to position [0, 17]
paste textarea "public void getRewardHistory() { driver.switchTo().frame("swell-popup"); WebEle…"
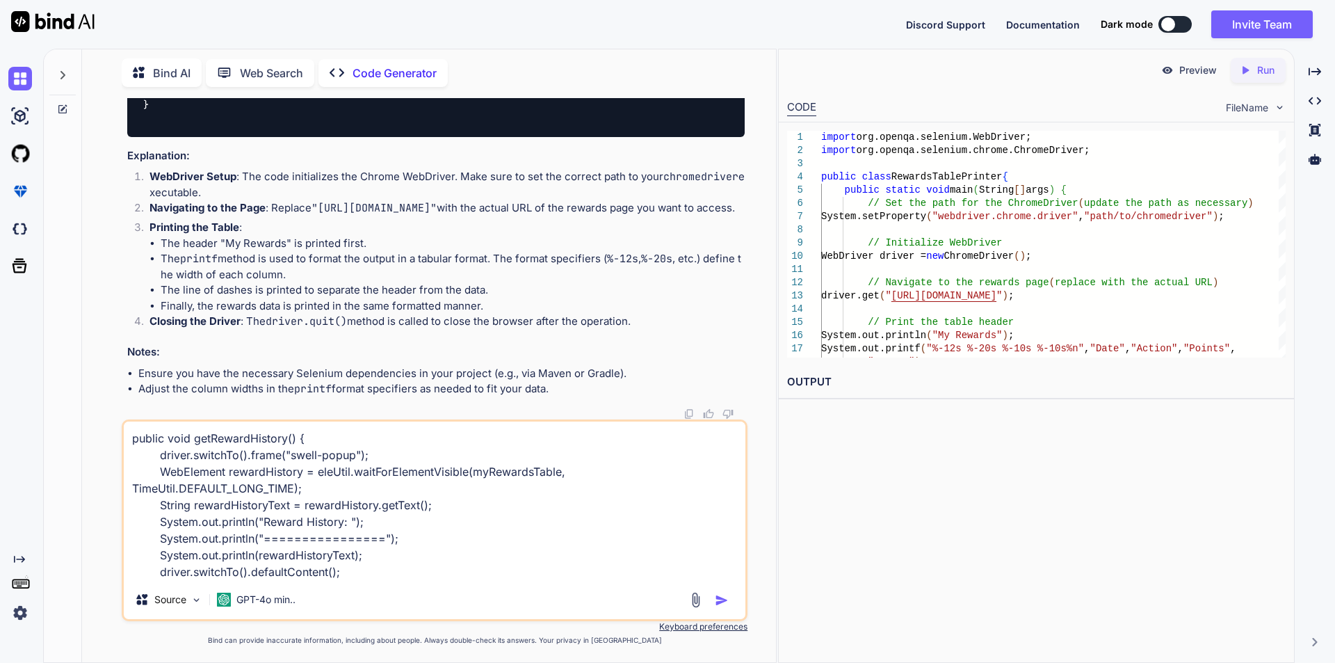
scroll to position [15, 0]
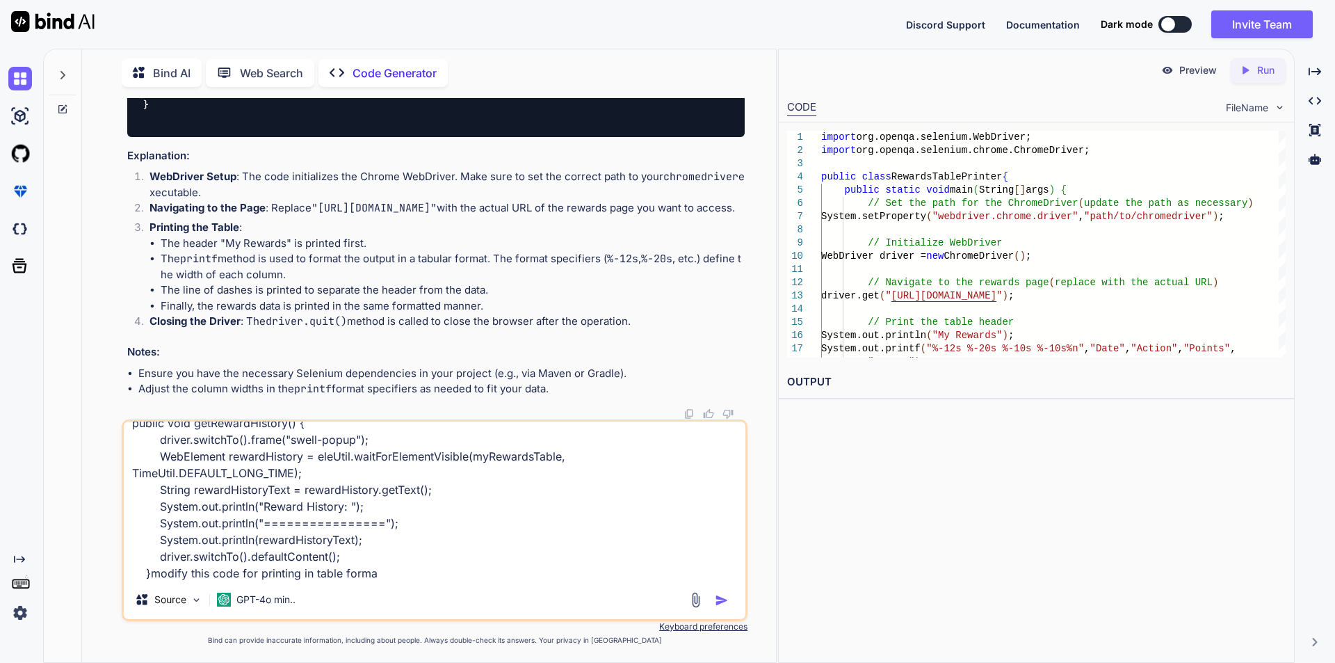
type textarea "public void getRewardHistory() { driver.switchTo().frame("swell-popup"); WebEle…"
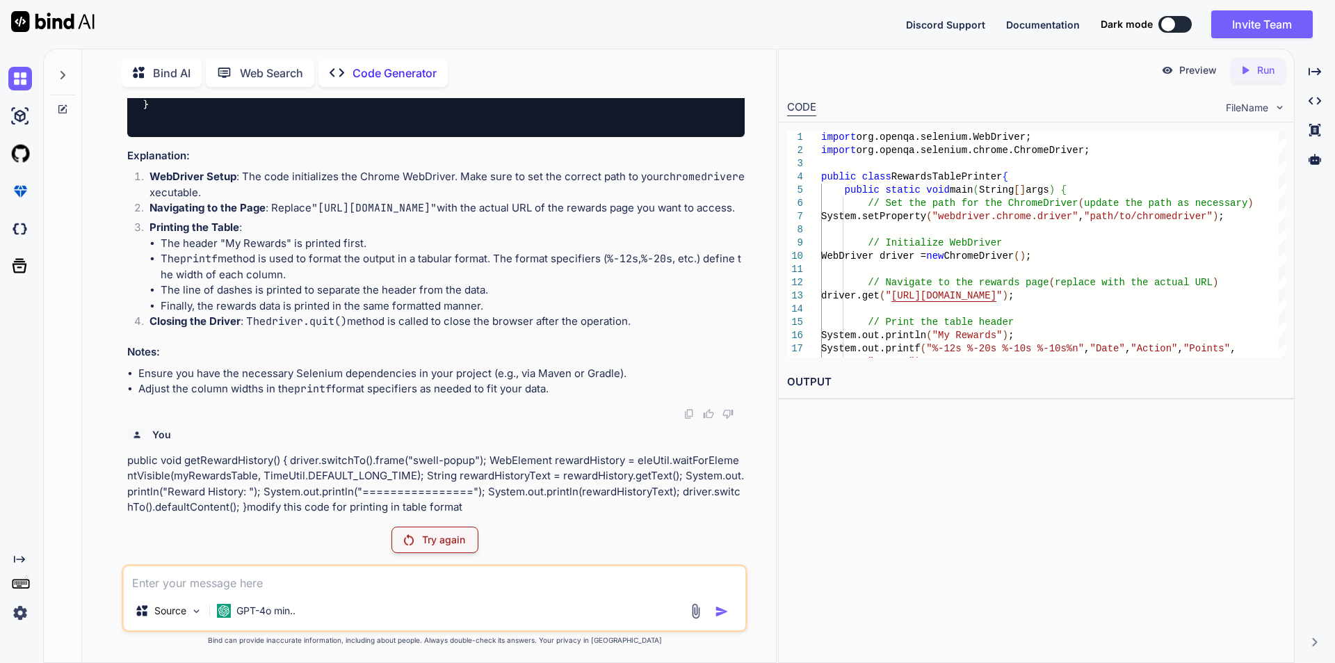
scroll to position [3230, 0]
click at [422, 540] on p "Try again" at bounding box center [443, 540] width 43 height 14
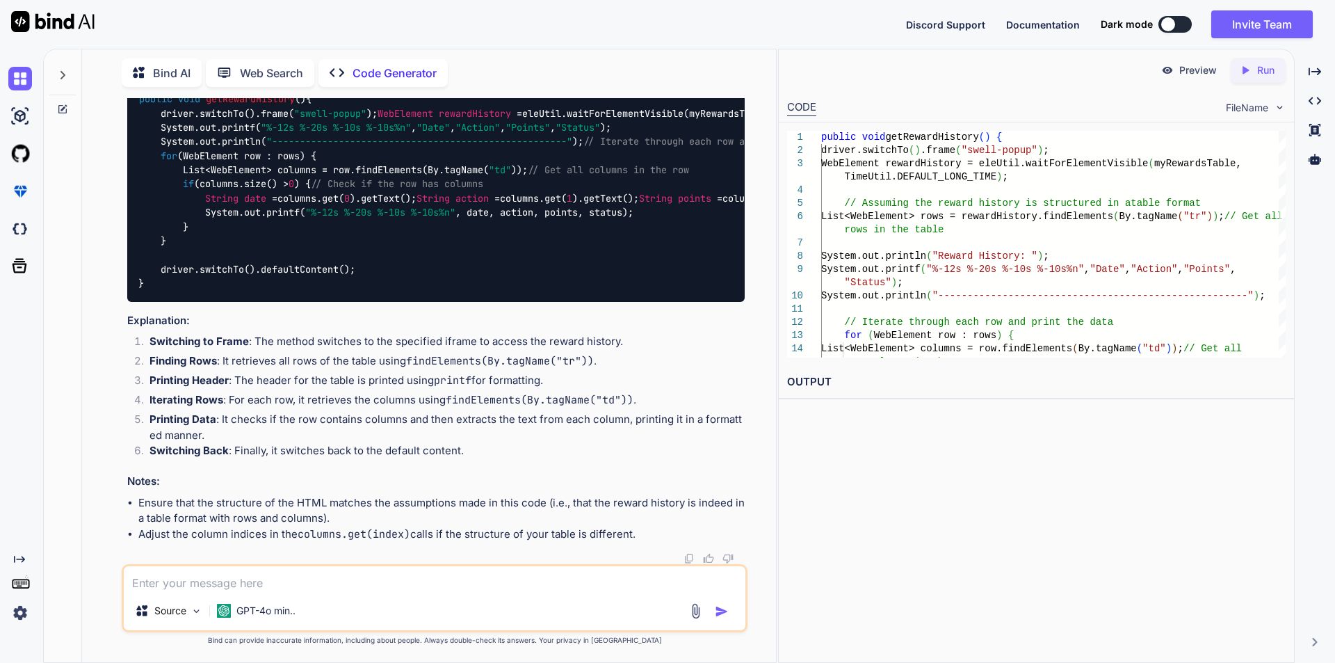
scroll to position [3731, 0]
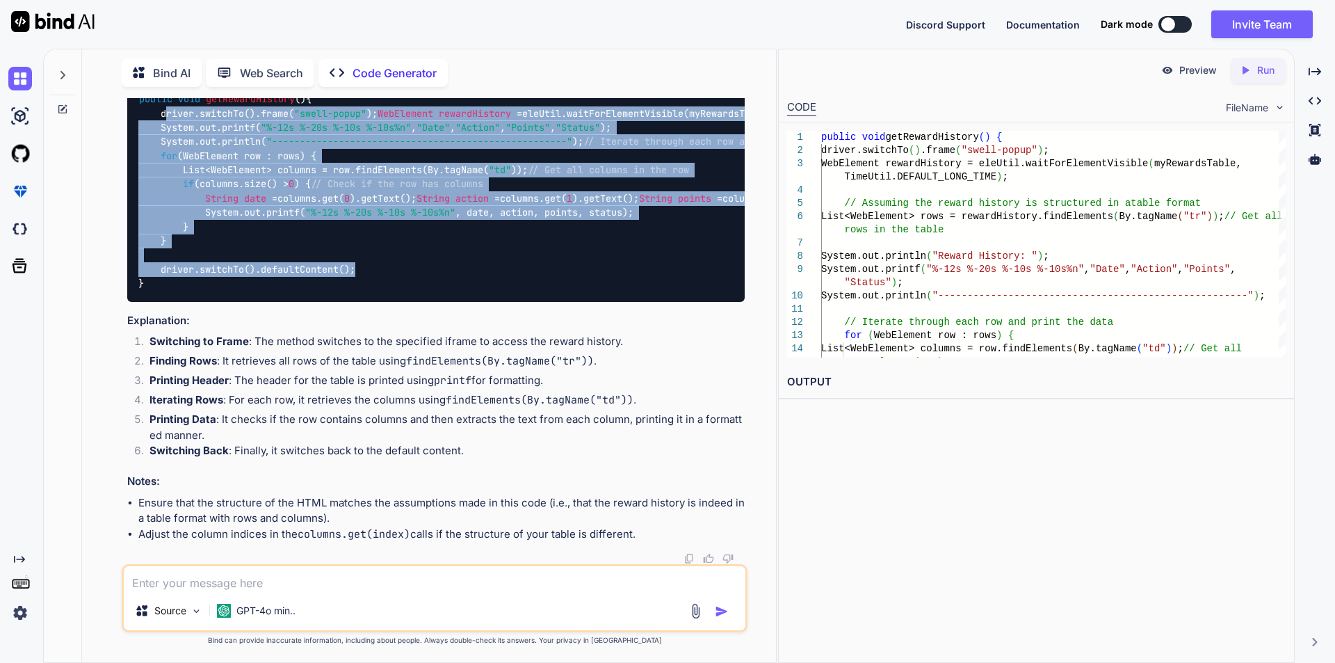
drag, startPoint x: 159, startPoint y: 158, endPoint x: 378, endPoint y: 473, distance: 384.2
click at [378, 301] on div "public void getRewardHistory () { driver.switchTo().frame( "swell-popup" ); Web…" at bounding box center [435, 191] width 617 height 220
copy code "driver.switchTo().frame( "swell-popup" ); WebElement rewardHistory = eleUtil.wa…"
